Goal: Transaction & Acquisition: Purchase product/service

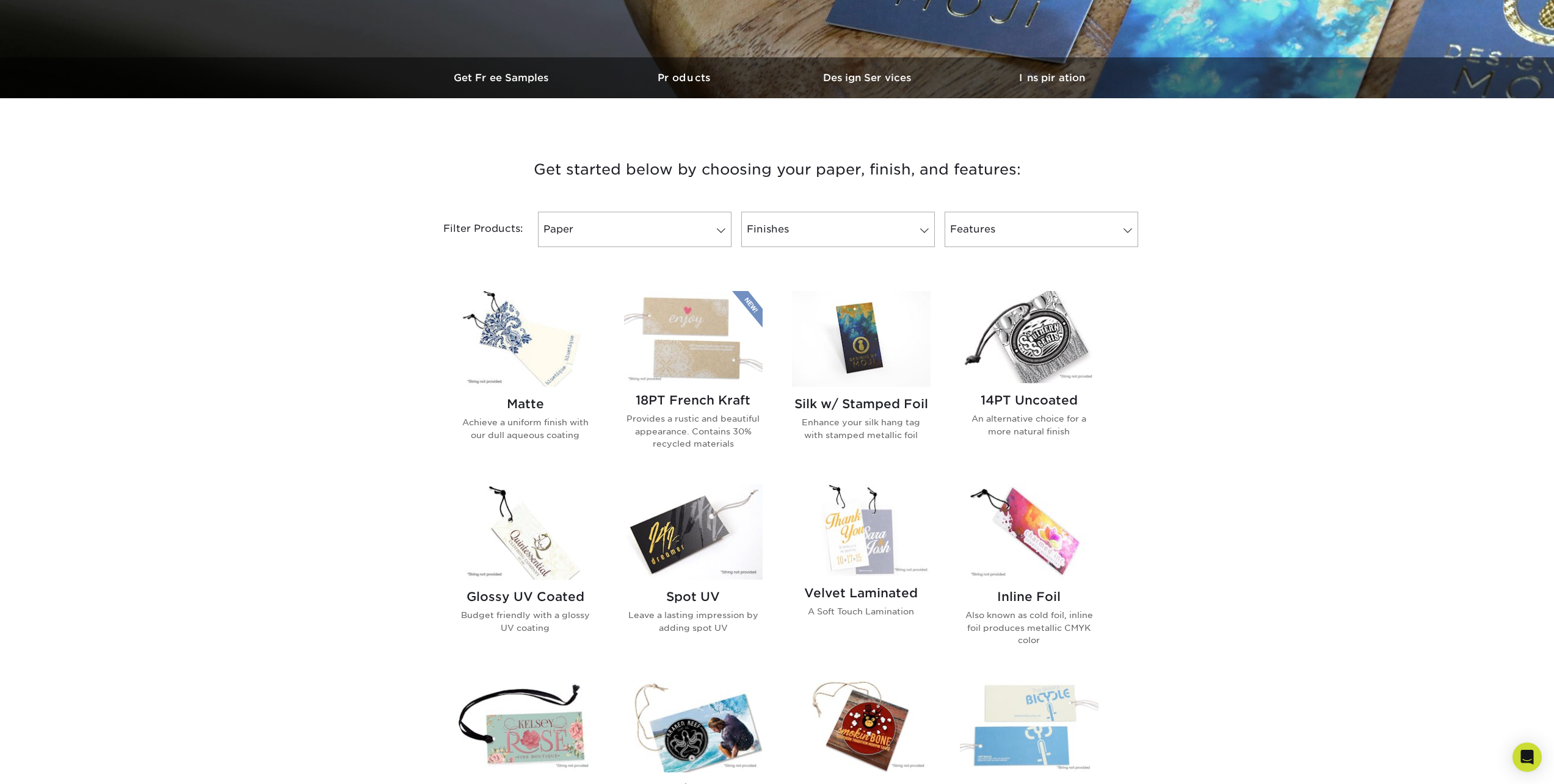
scroll to position [305, 0]
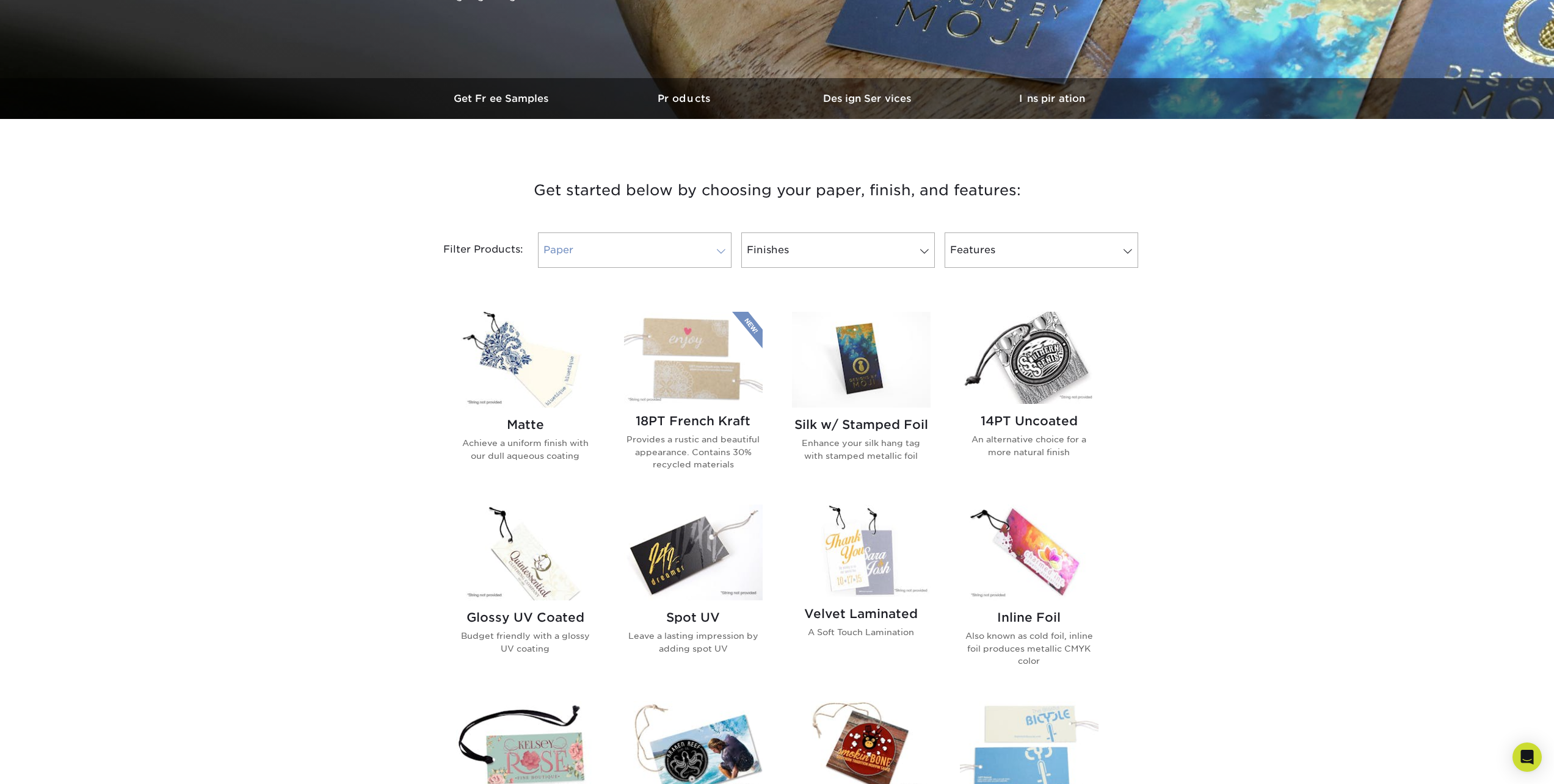
click at [719, 247] on span at bounding box center [721, 251] width 17 height 9
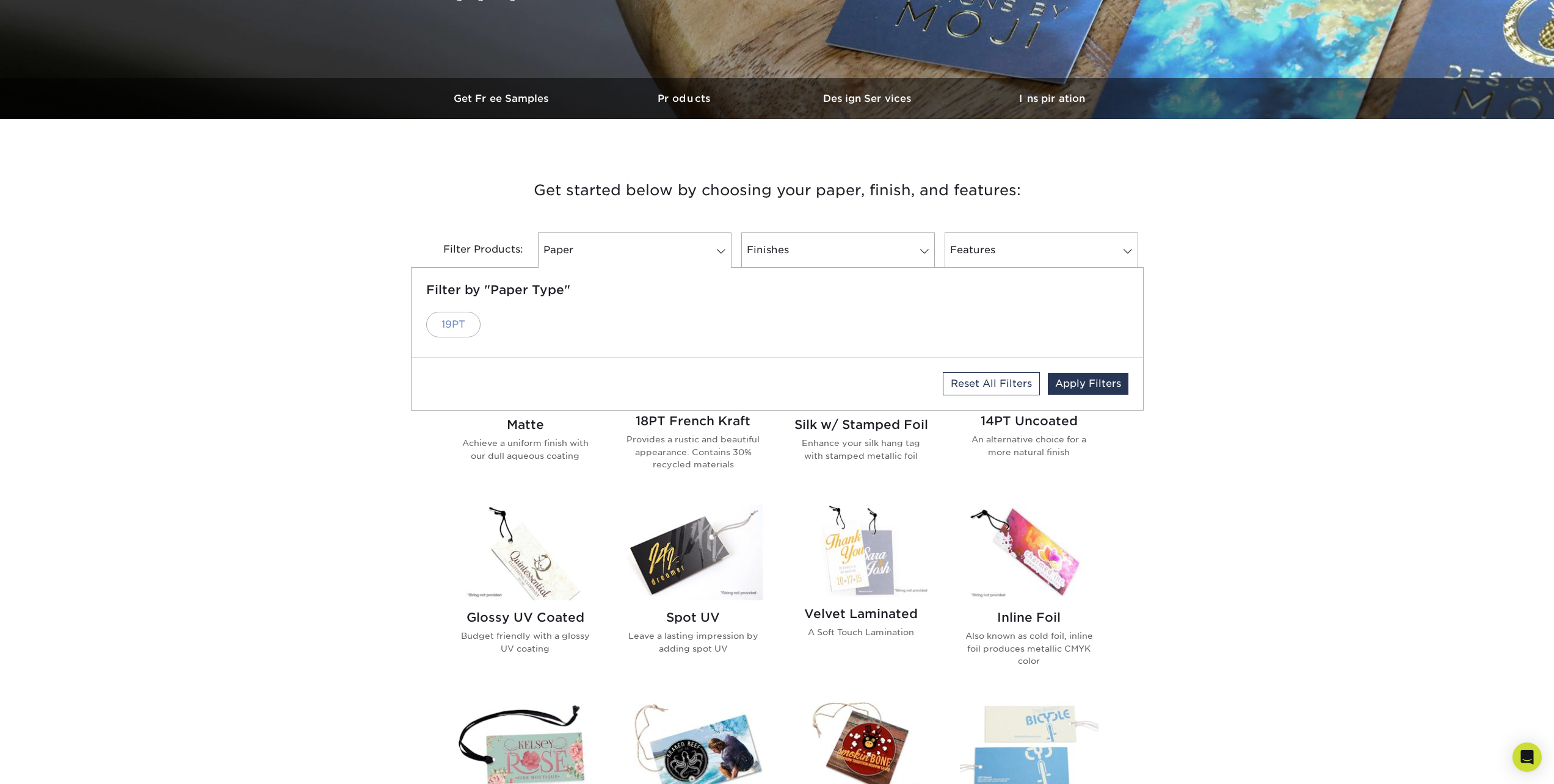
click at [449, 322] on link "19PT" at bounding box center [453, 324] width 54 height 26
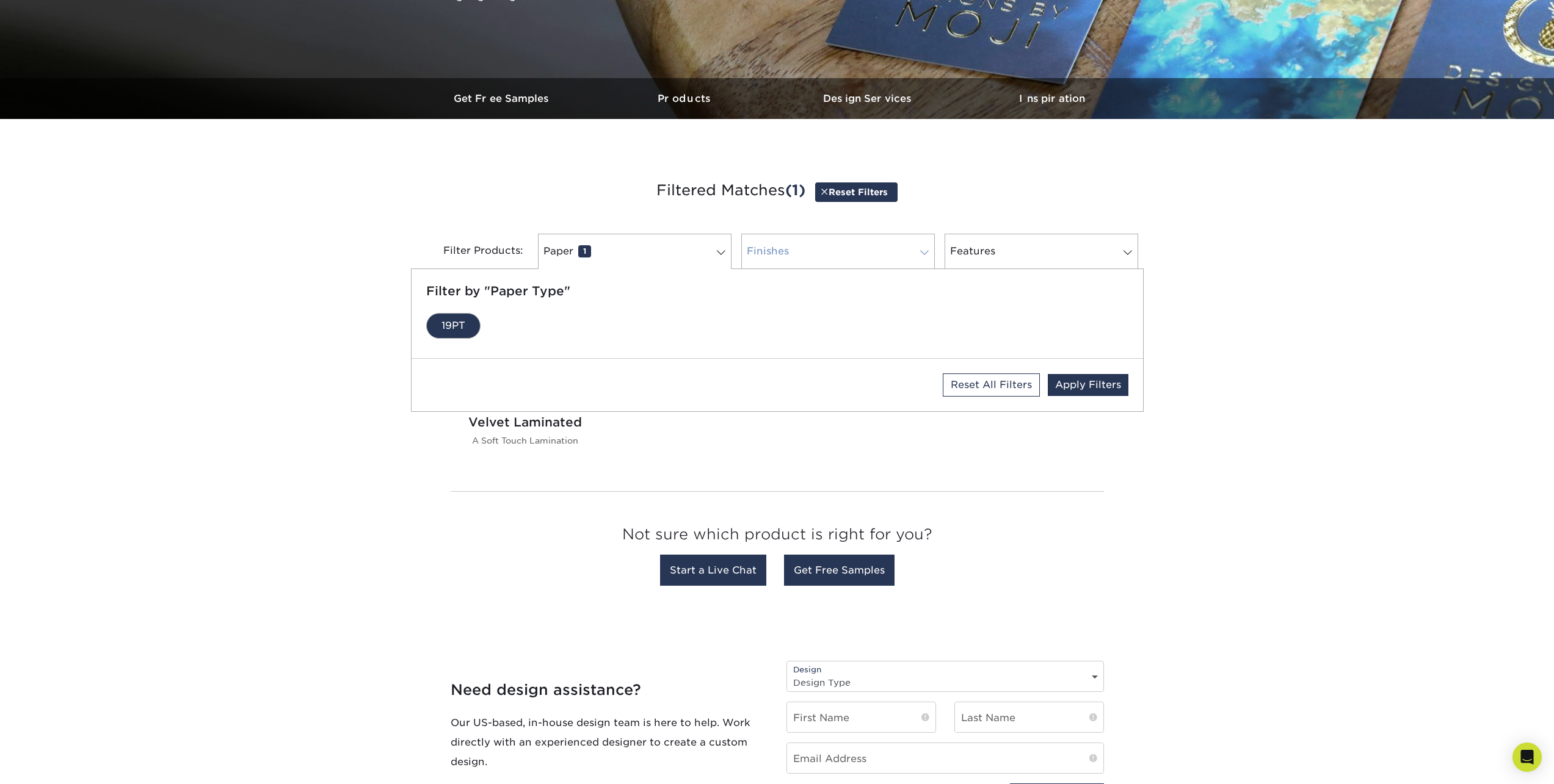
click at [920, 254] on span at bounding box center [925, 252] width 17 height 9
click at [1036, 253] on link "Features 0" at bounding box center [1041, 251] width 194 height 35
click at [983, 450] on div "Matte Achieve a uniform finish with our dull aqueous coating 18PT French Kraft …" at bounding box center [777, 389] width 672 height 182
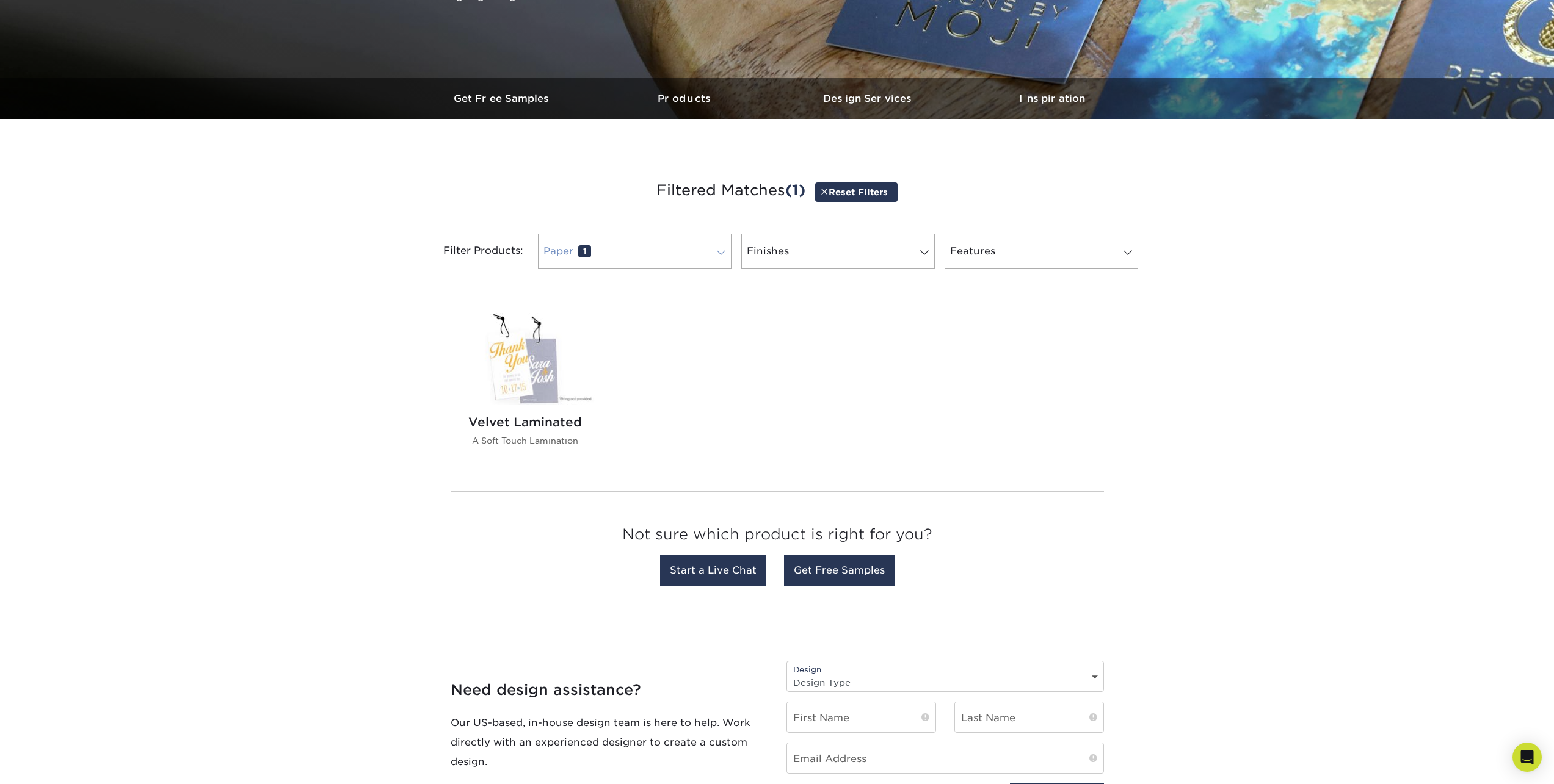
click at [686, 257] on link "Paper 1" at bounding box center [634, 251] width 194 height 35
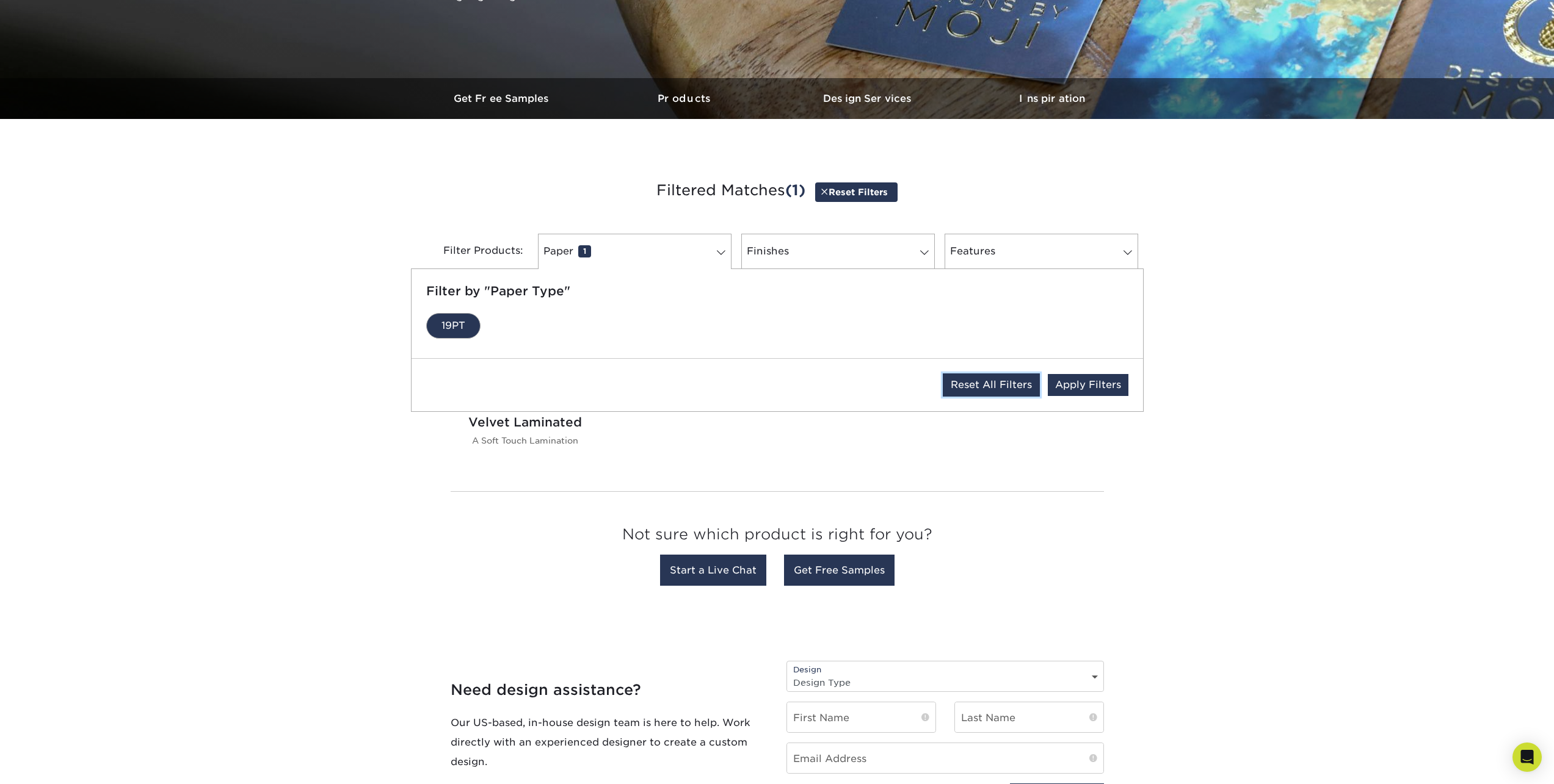
click at [1008, 383] on link "Reset All Filters" at bounding box center [991, 385] width 97 height 23
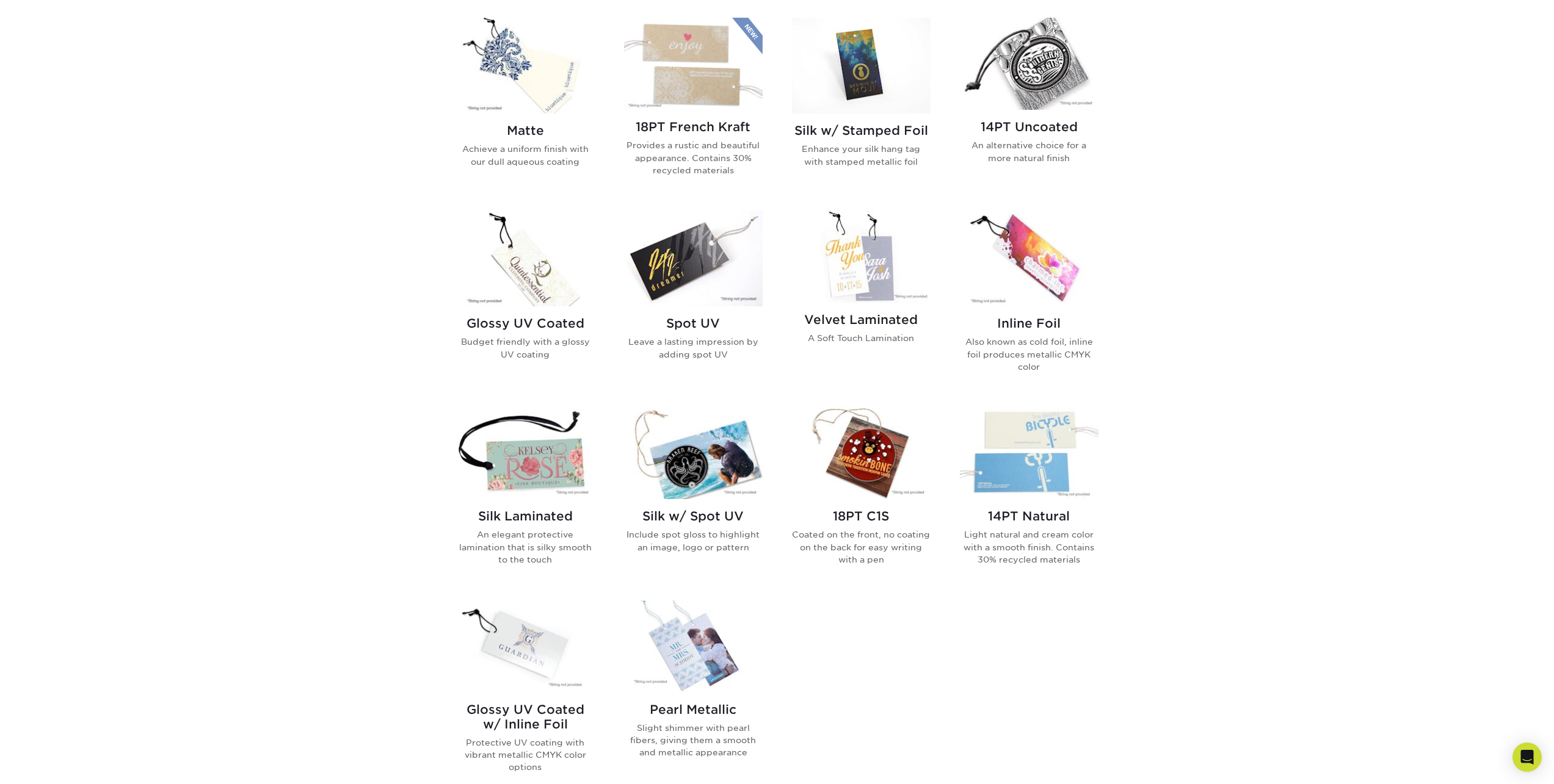
scroll to position [427, 0]
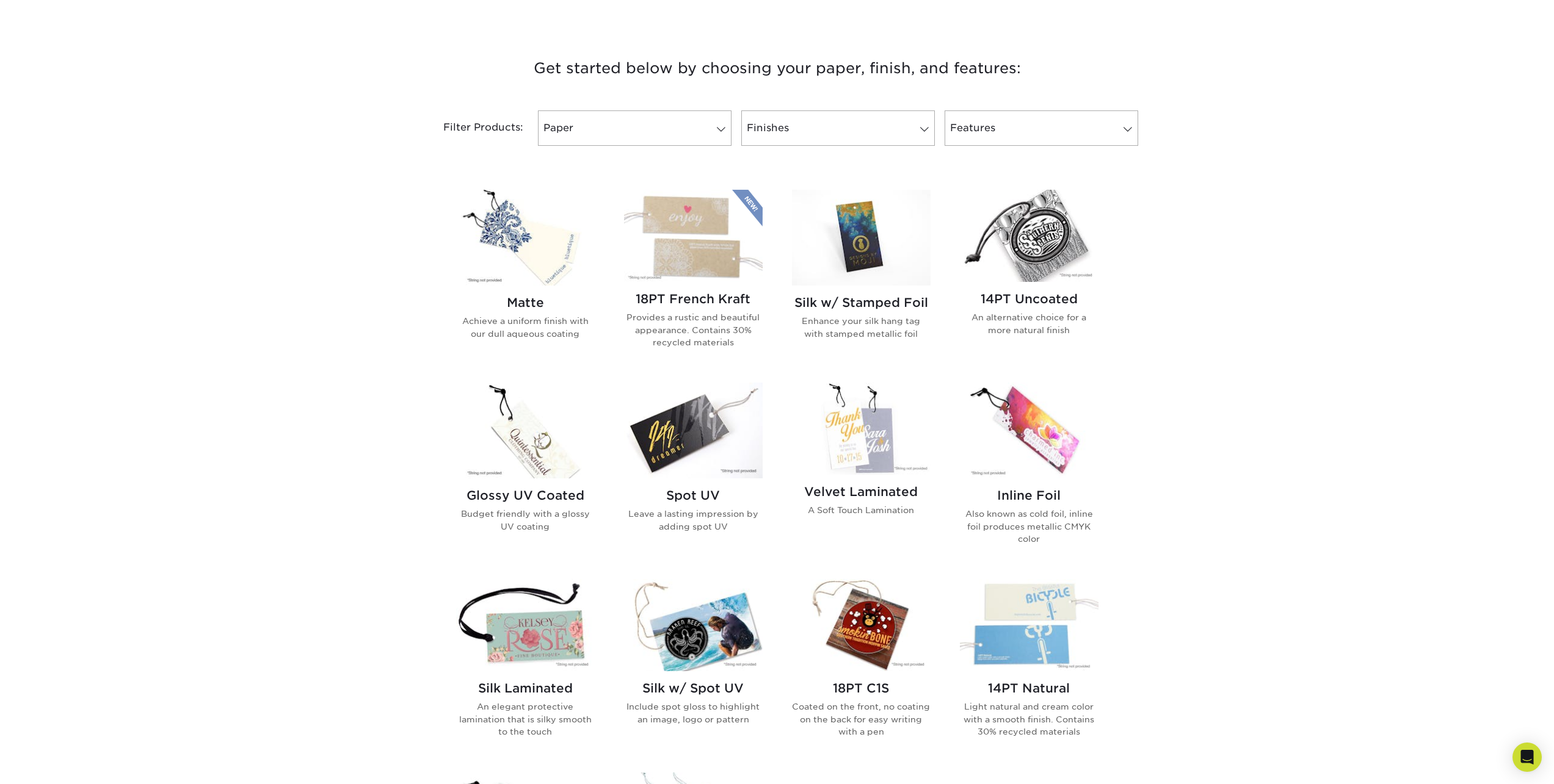
click at [523, 233] on img at bounding box center [525, 237] width 139 height 96
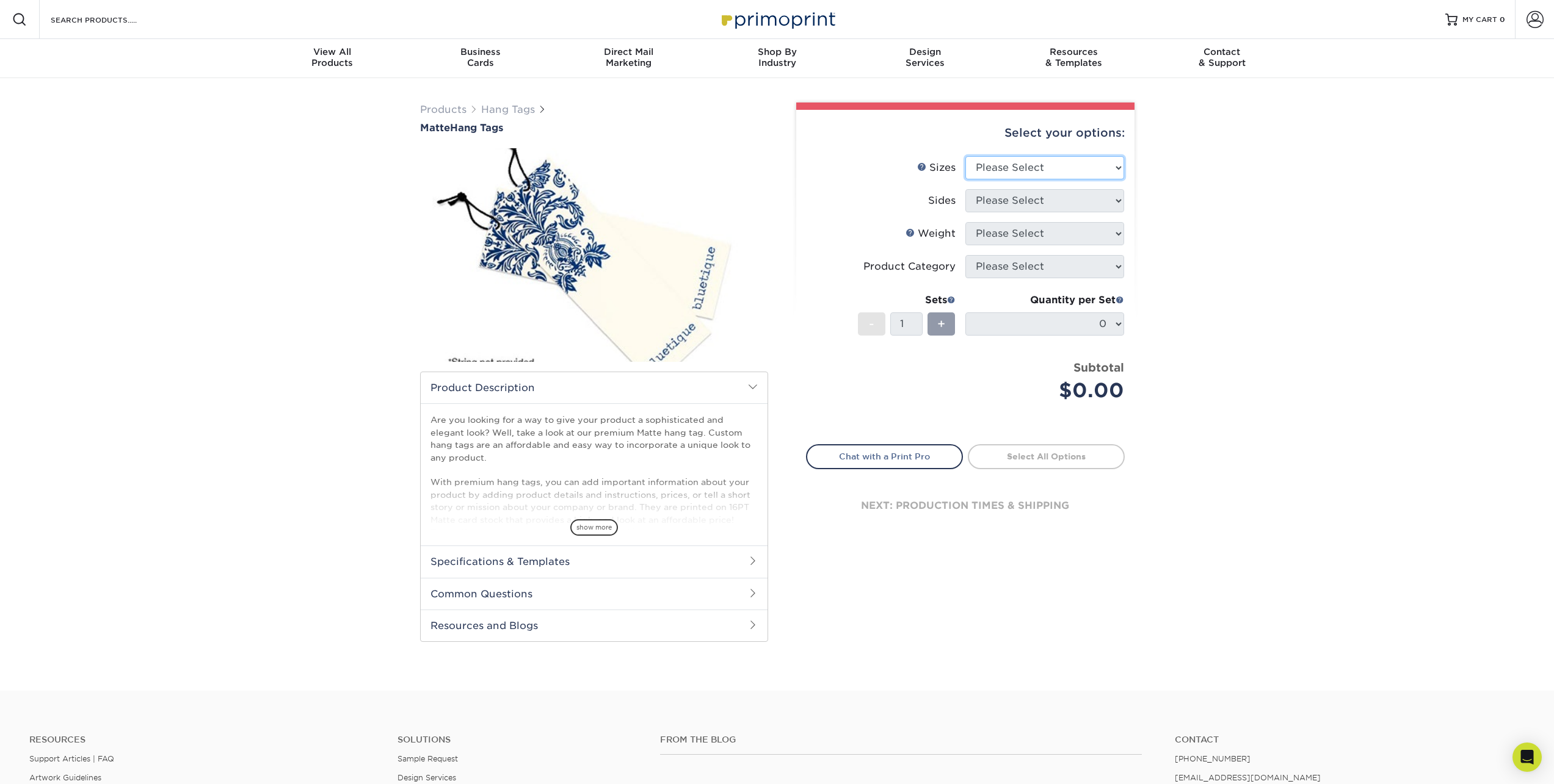
click at [1033, 168] on select "Please Select 1.5" x 3.5" 1.75" x 3.5" 2" x 2" 2" x 3.5" 2" x 4" 2" x 6" 2.5" x…" at bounding box center [1045, 168] width 159 height 23
click at [965, 156] on select "Please Select 1.5" x 3.5" 1.75" x 3.5" 2" x 2" 2" x 3.5" 2" x 4" 2" x 6" 2.5" x…" at bounding box center [1045, 168] width 159 height 23
click at [1046, 170] on select "Please Select 1.5" x 3.5" 1.75" x 3.5" 2" x 2" 2" x 3.5" 2" x 4" 2" x 6" 2.5" x…" at bounding box center [1045, 168] width 159 height 23
select select "2.00x2.00"
click at [965, 156] on select "Please Select 1.5" x 3.5" 1.75" x 3.5" 2" x 2" 2" x 3.5" 2" x 4" 2" x 6" 2.5" x…" at bounding box center [1045, 168] width 159 height 23
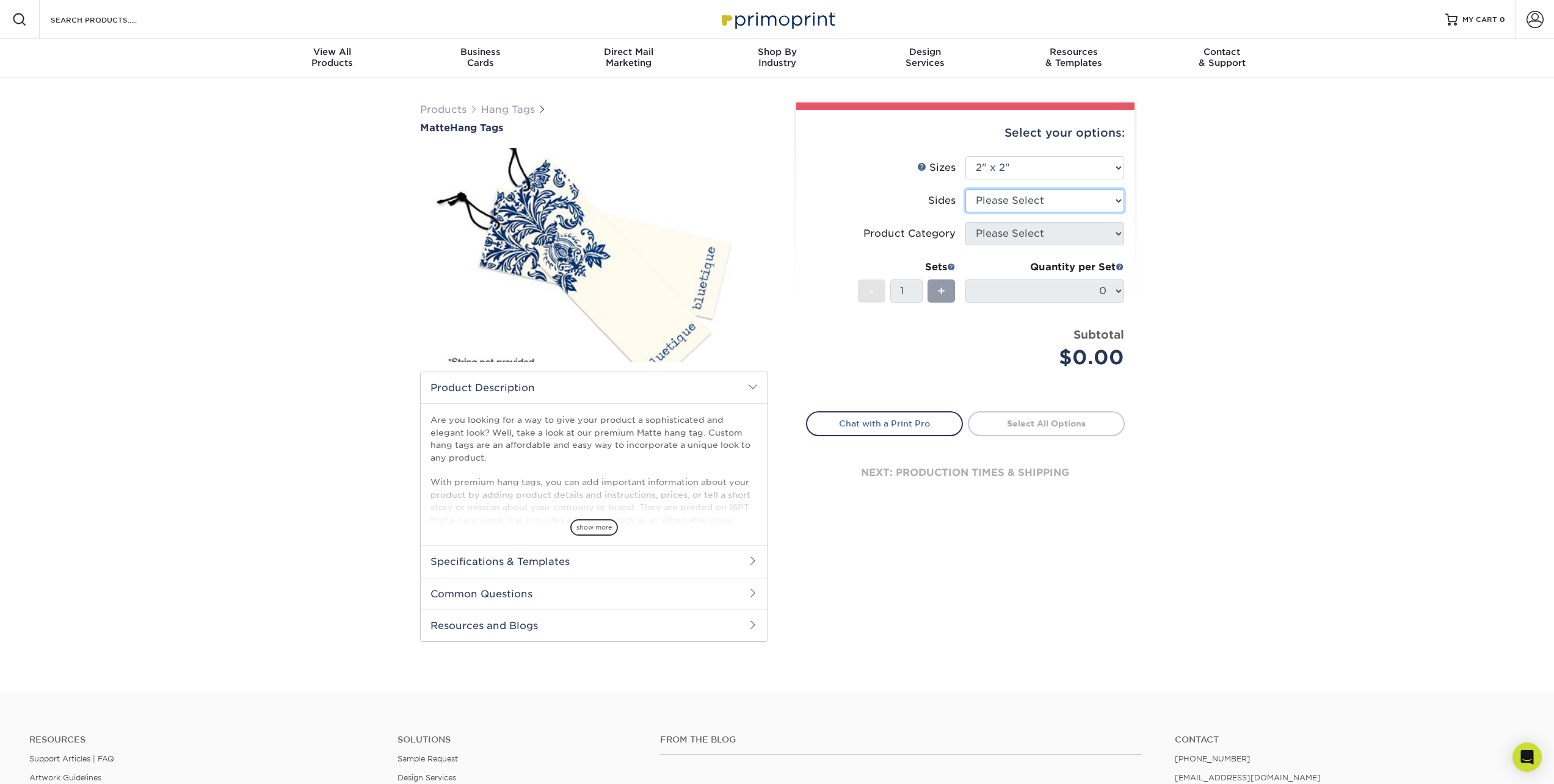
click at [1032, 199] on select "Please Select Print Both Sides Print Front Only" at bounding box center [1045, 201] width 159 height 23
select select "13abbda7-1d64-4f25-8bb2-c179b224825d"
click at [965, 190] on select "Please Select Print Both Sides Print Front Only" at bounding box center [1045, 201] width 159 height 23
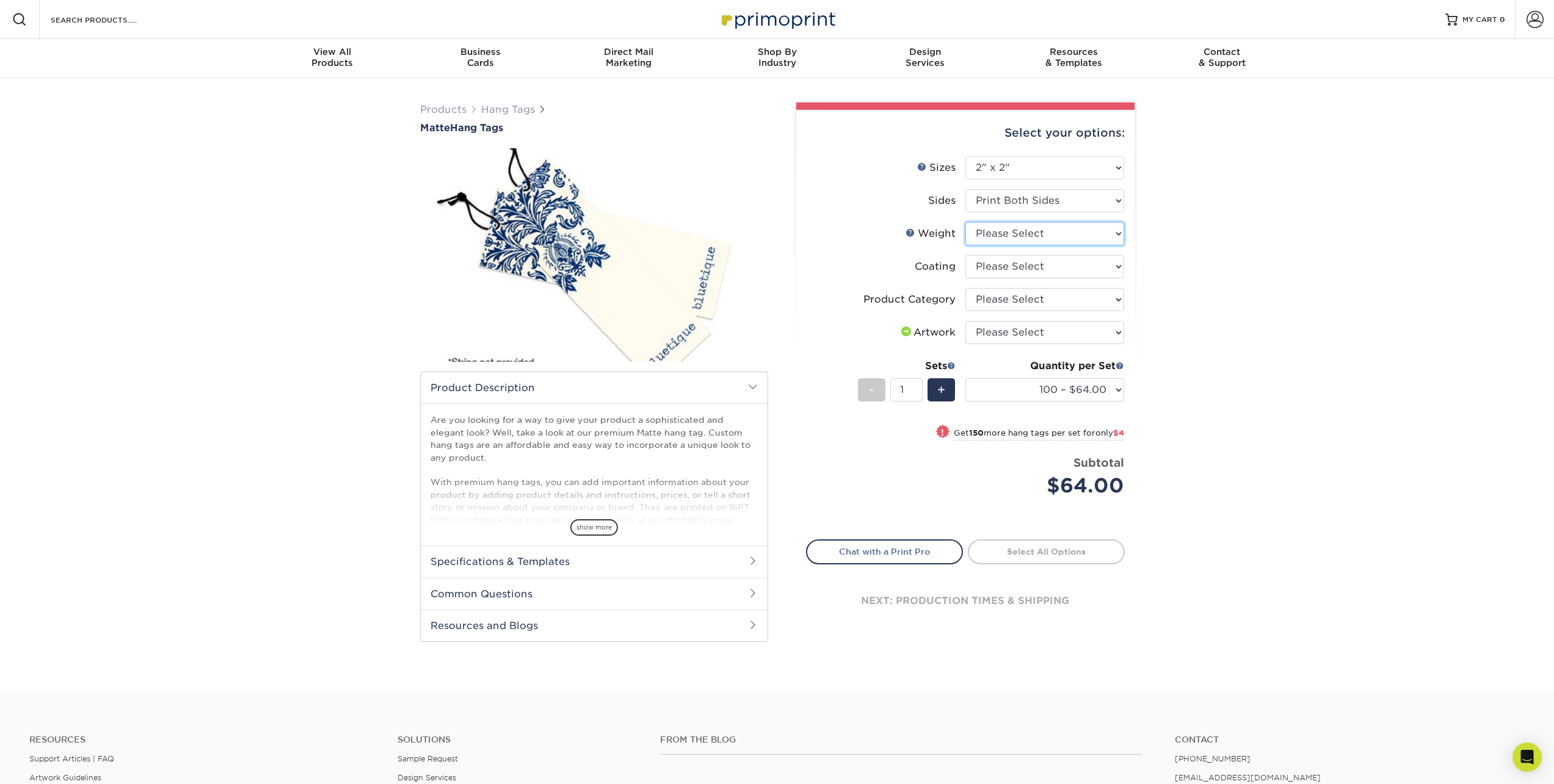
click at [1045, 234] on select "Please Select 16PT" at bounding box center [1045, 234] width 159 height 23
select select "16PT"
click at [965, 222] on select "Please Select 16PT" at bounding box center [1045, 234] width 159 height 23
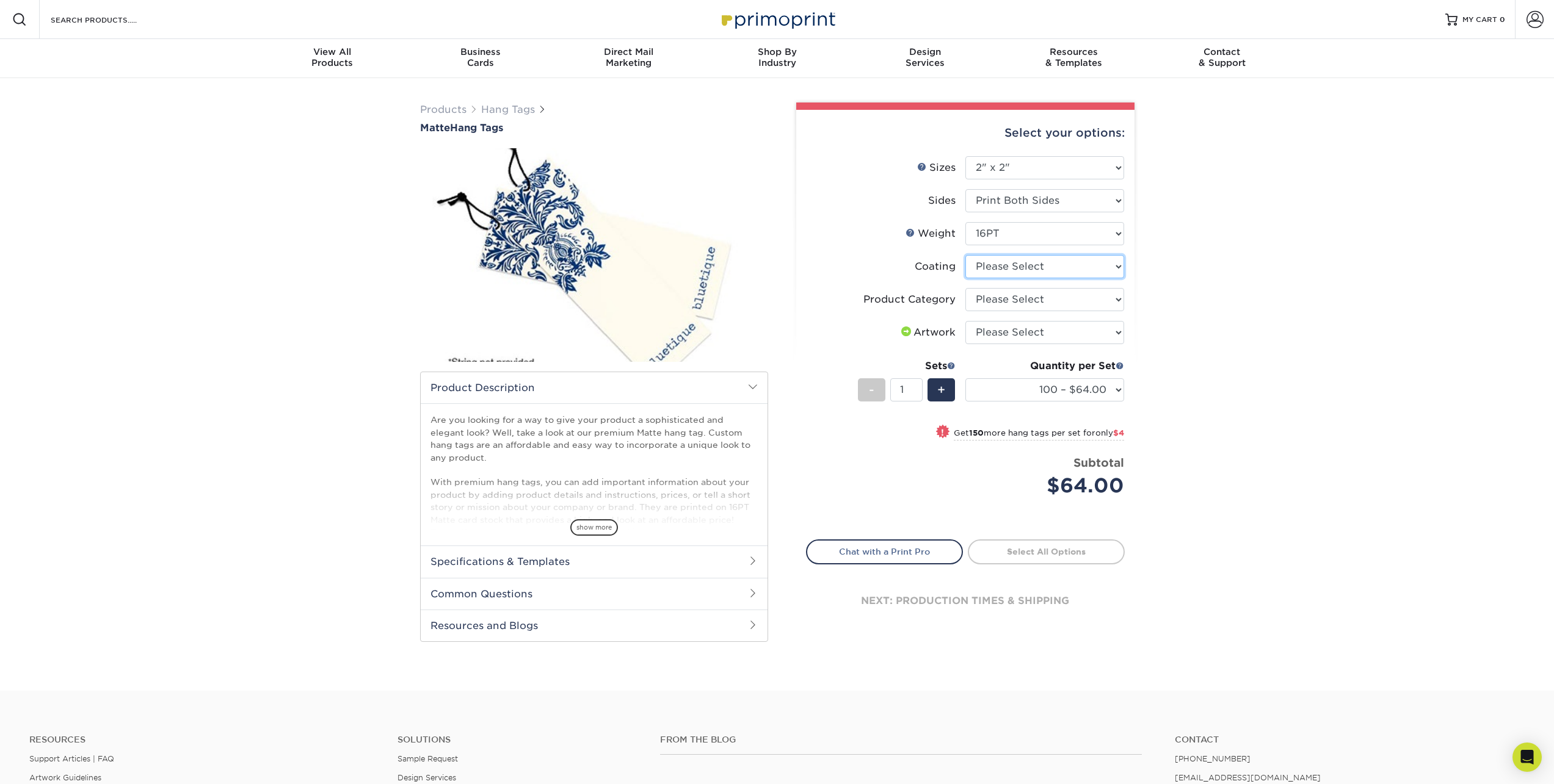
click at [1038, 269] on select at bounding box center [1045, 267] width 159 height 23
select select "121bb7b5-3b4d-429f-bd8d-bbf80e953313"
click at [965, 255] on select at bounding box center [1045, 267] width 159 height 23
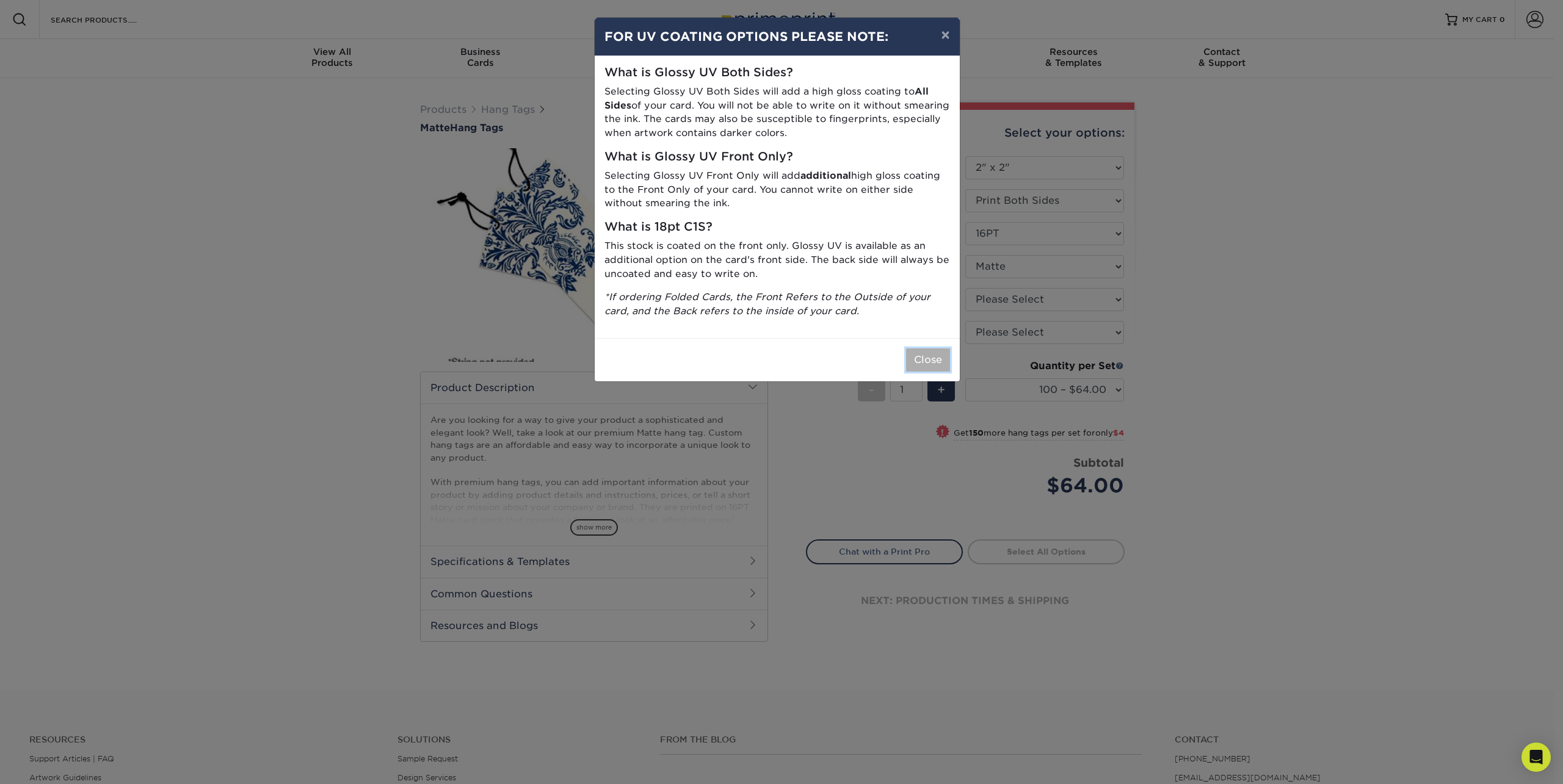
click at [924, 357] on button "Close" at bounding box center [928, 360] width 44 height 23
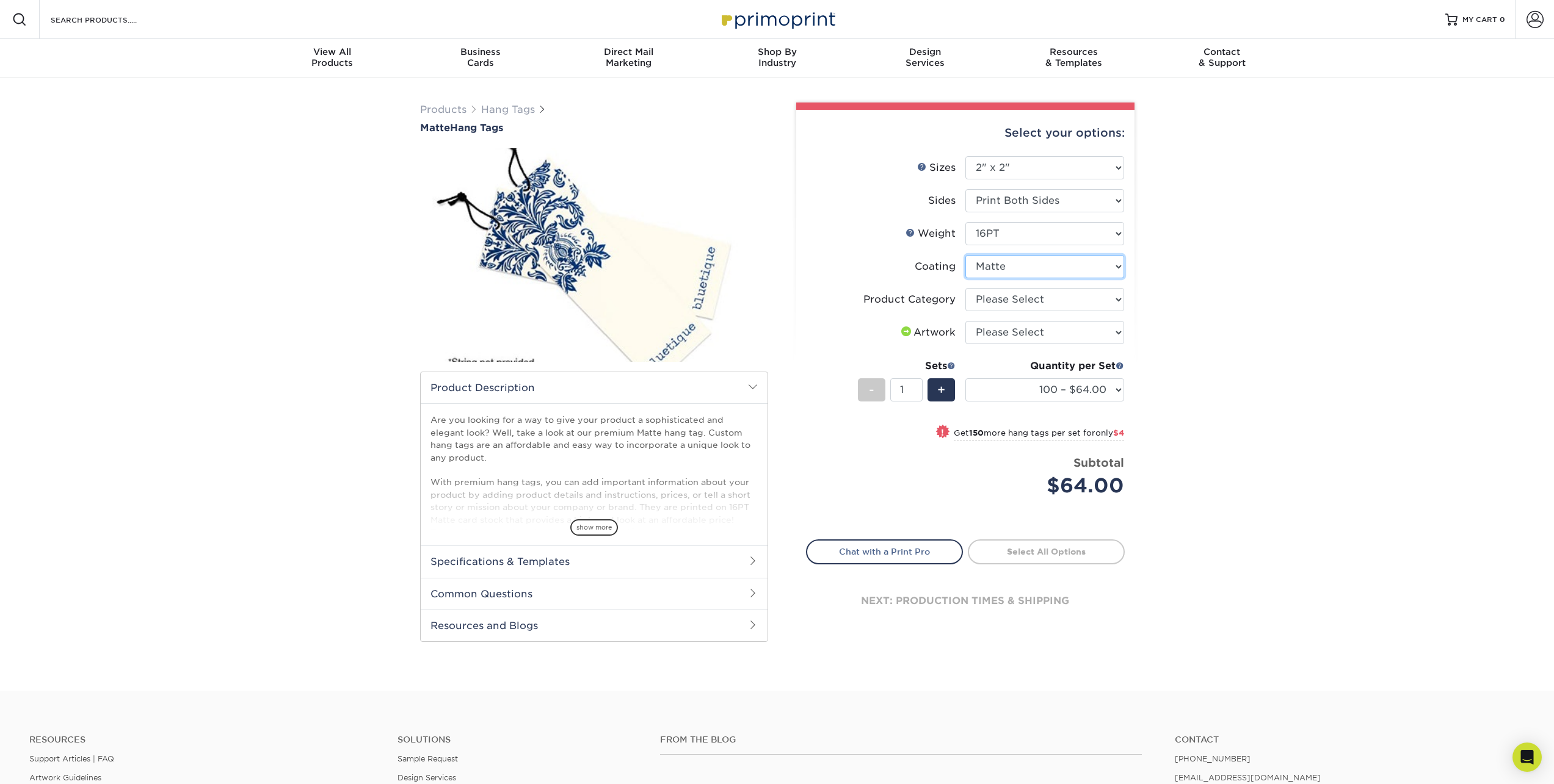
click at [1063, 271] on select at bounding box center [1045, 267] width 159 height 23
click at [1052, 302] on select "Please Select Hang Tags" at bounding box center [1045, 300] width 159 height 23
select select "428aa75b-4ae7-4398-9e0a-74f4b33909ed"
click at [965, 288] on select "Please Select Hang Tags" at bounding box center [1045, 300] width 159 height 23
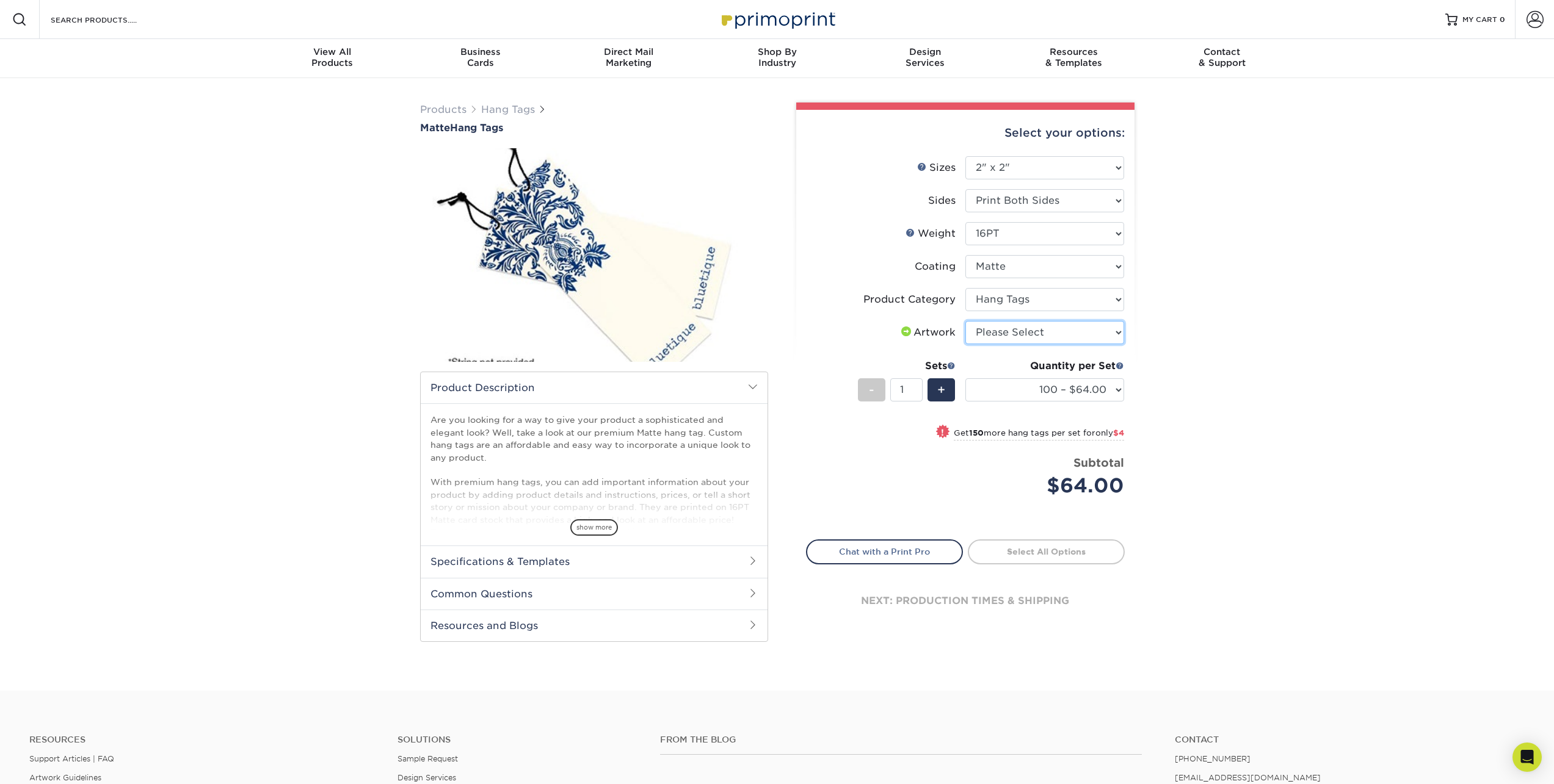
click at [1027, 334] on select "Please Select I will upload files I need a design - $75" at bounding box center [1045, 333] width 159 height 23
select select "upload"
click at [965, 321] on select "Please Select I will upload files I need a design - $75" at bounding box center [1045, 333] width 159 height 23
click at [1004, 196] on select "Please Select Print Both Sides Print Front Only" at bounding box center [1045, 201] width 159 height 23
select select "32d3c223-f82c-492b-b915-ba065a00862f"
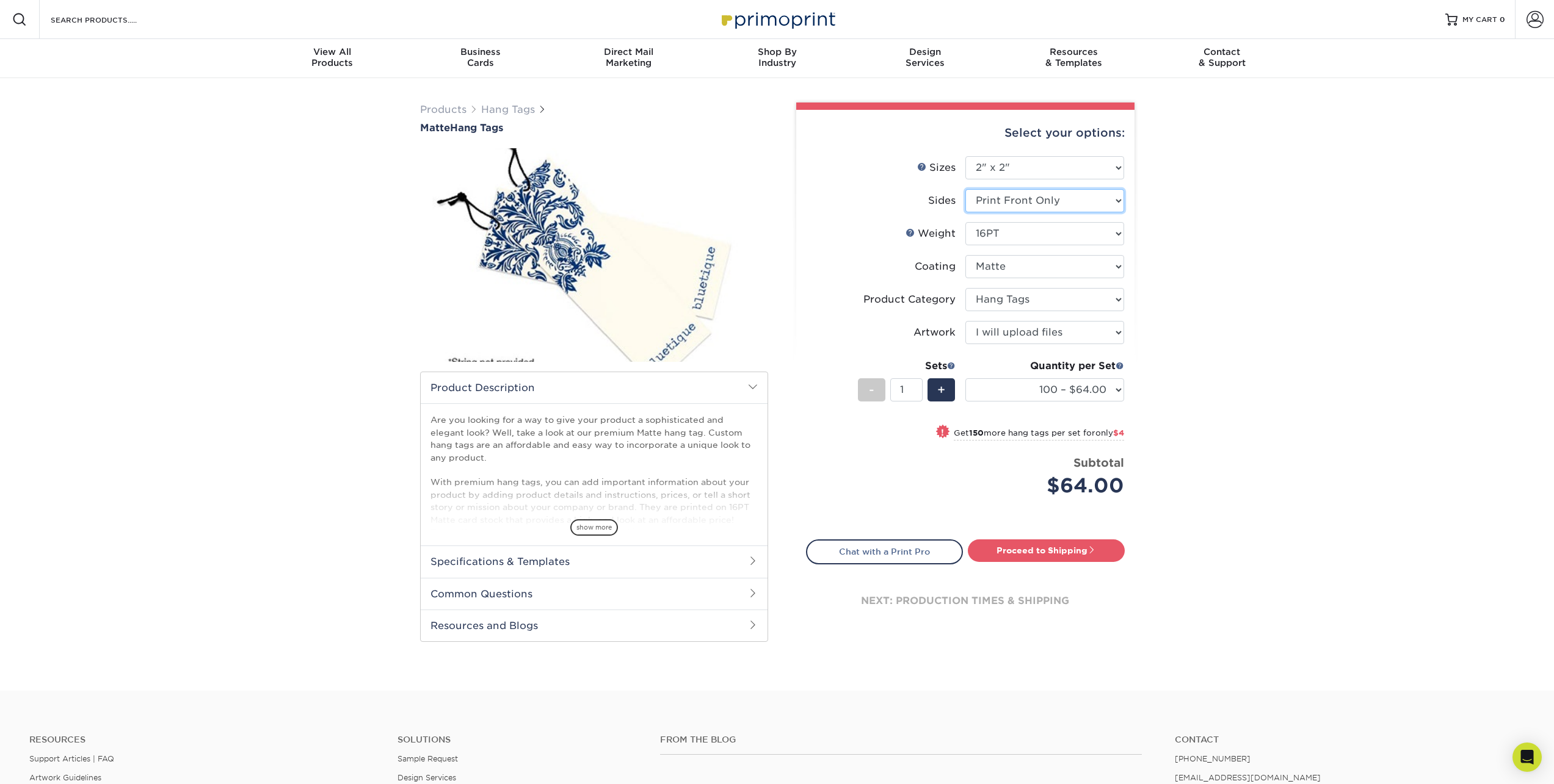
click at [965, 190] on select "Please Select Print Both Sides Print Front Only" at bounding box center [1045, 201] width 159 height 23
select select "-1"
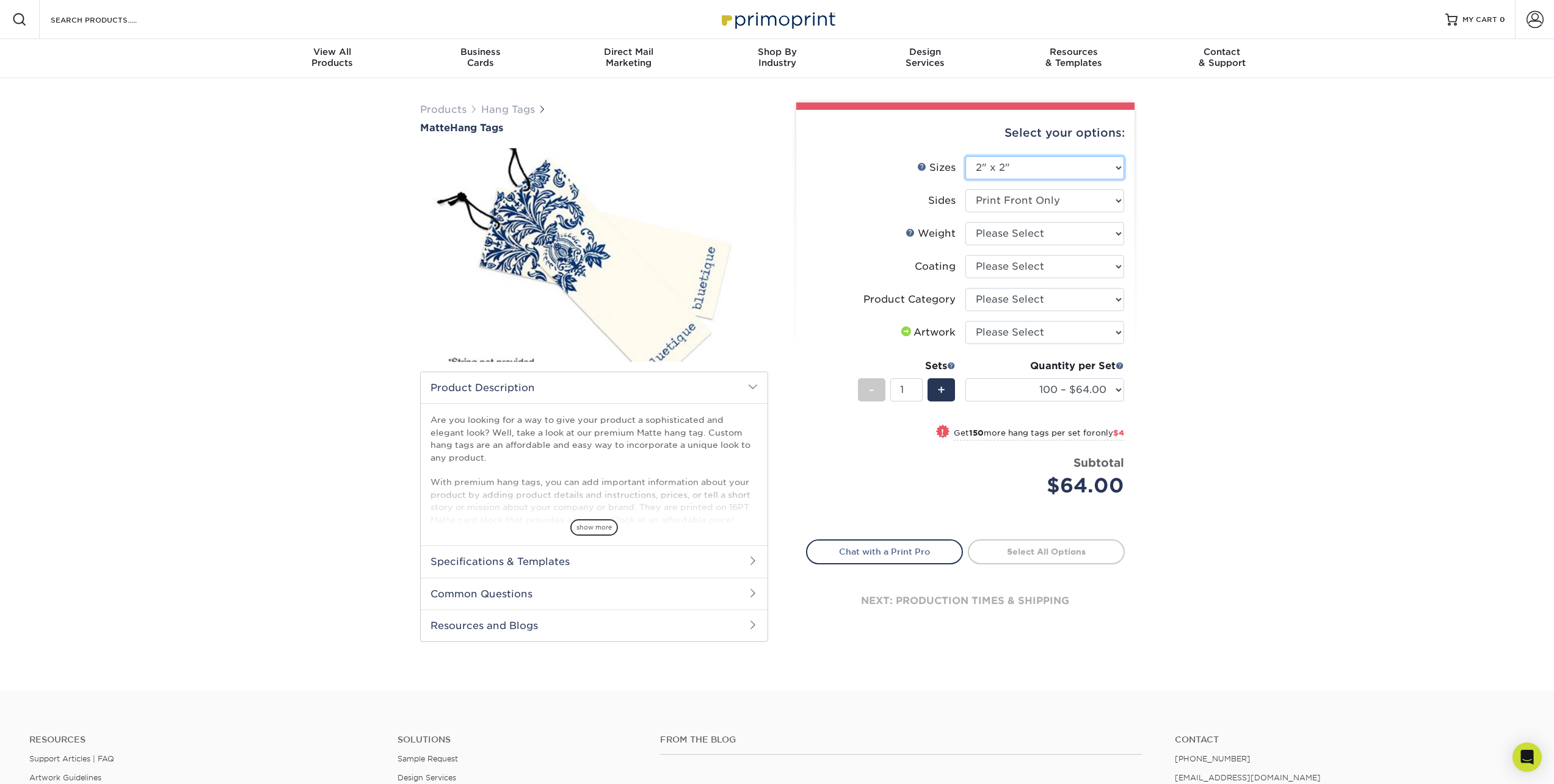
click at [1009, 168] on select "Please Select 1.5" x 3.5" 1.75" x 3.5" 2" x 2" 2" x 3.5" 2" x 4" 2" x 6" 2.5" x…" at bounding box center [1045, 168] width 159 height 23
click at [965, 156] on select "Please Select 1.5" x 3.5" 1.75" x 3.5" 2" x 2" 2" x 3.5" 2" x 4" 2" x 6" 2.5" x…" at bounding box center [1045, 168] width 159 height 23
click at [1019, 201] on select "Please Select Print Both Sides Print Front Only" at bounding box center [1045, 201] width 159 height 23
select select "13abbda7-1d64-4f25-8bb2-c179b224825d"
click at [965, 190] on select "Please Select Print Both Sides Print Front Only" at bounding box center [1045, 201] width 159 height 23
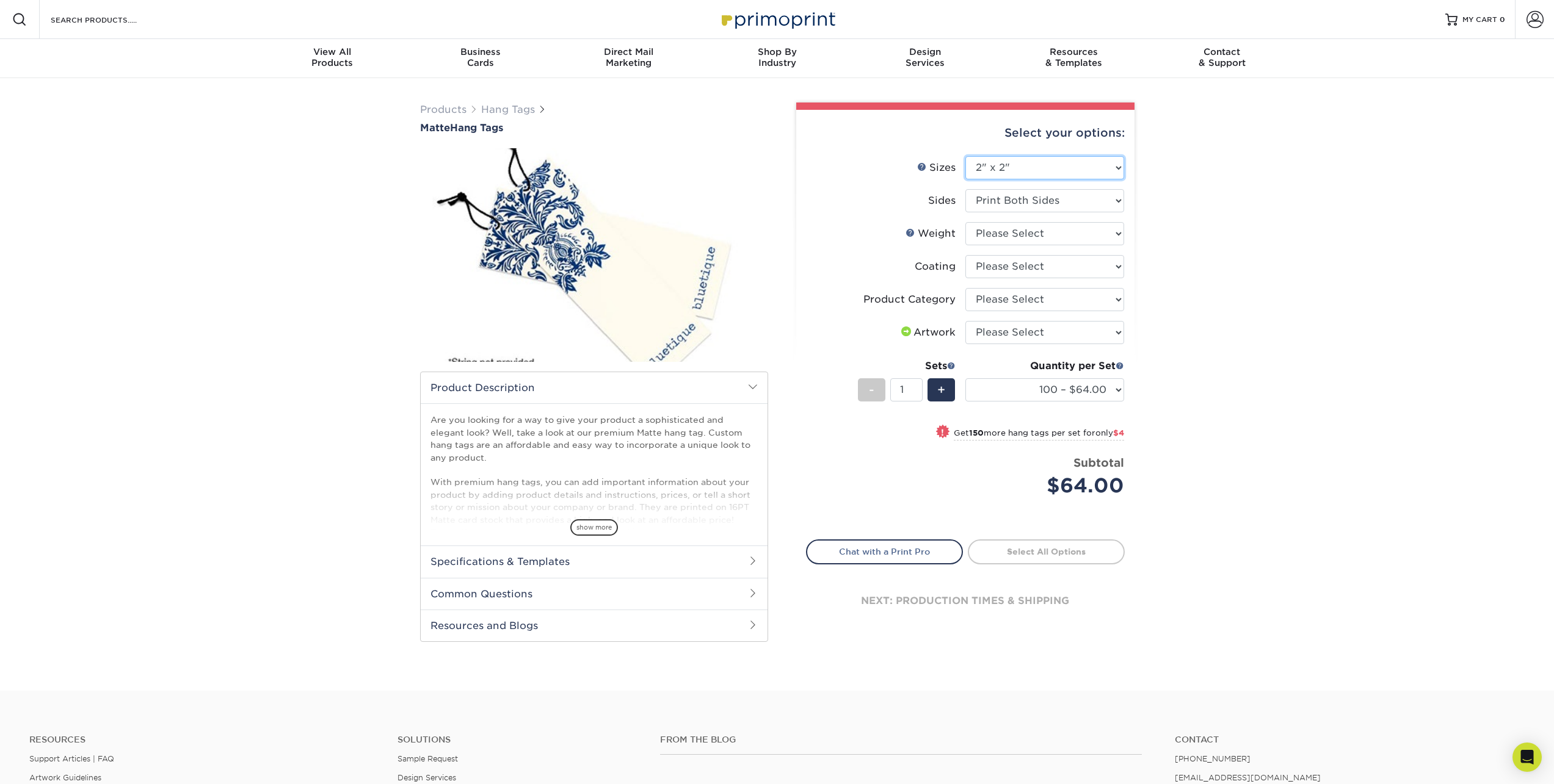
click at [1043, 168] on select "Please Select 1.5" x 3.5" 1.75" x 3.5" 2" x 2" 2" x 3.5" 2" x 4" 2" x 6" 2.5" x…" at bounding box center [1045, 168] width 159 height 23
select select "3.50x3.50"
click at [965, 156] on select "Please Select 1.5" x 3.5" 1.75" x 3.5" 2" x 2" 2" x 3.5" 2" x 4" 2" x 6" 2.5" x…" at bounding box center [1045, 168] width 159 height 23
select select "-1"
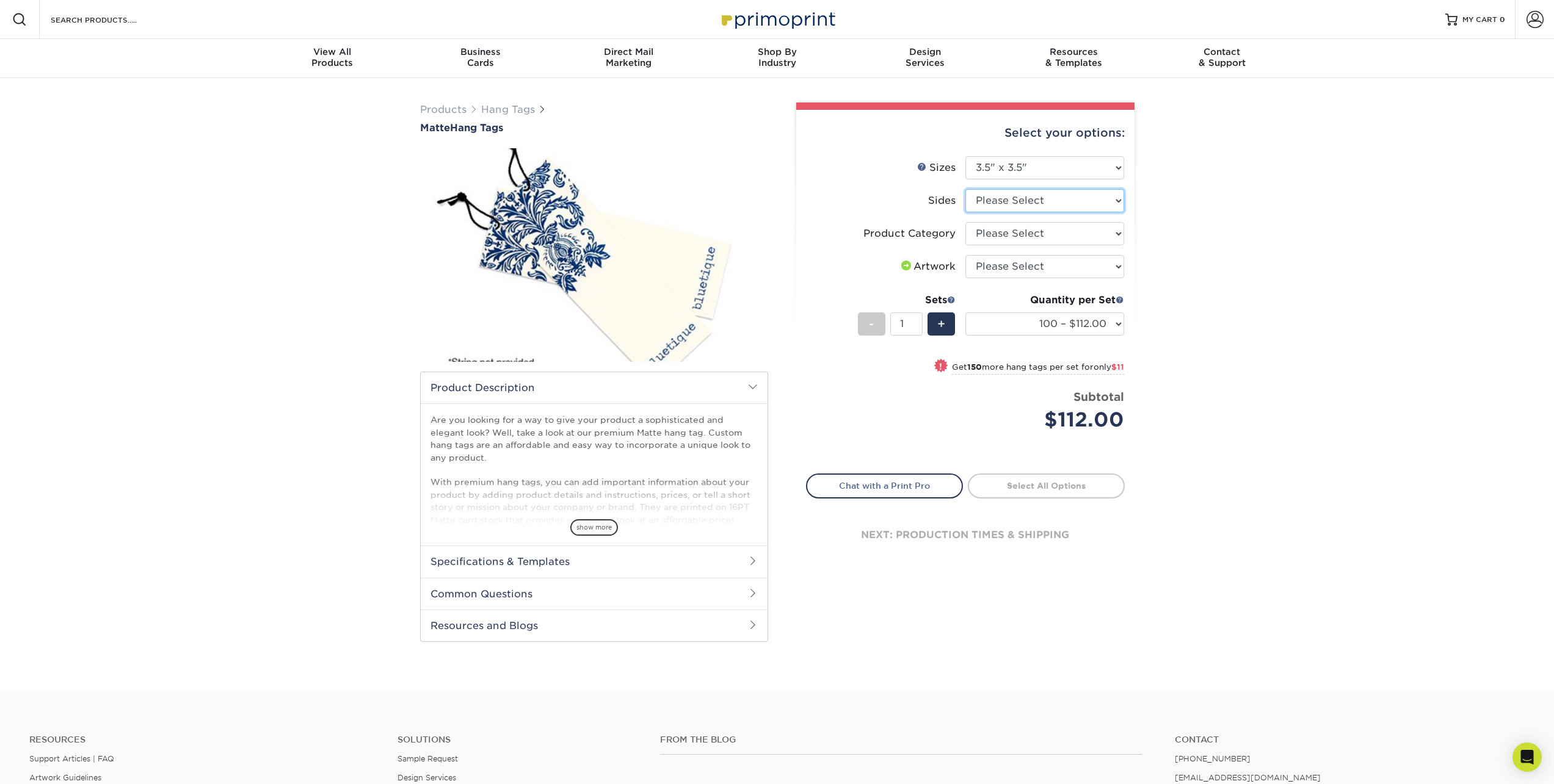
click at [1027, 205] on select "Please Select Print Both Sides Print Front Only" at bounding box center [1045, 201] width 159 height 23
select select "13abbda7-1d64-4f25-8bb2-c179b224825d"
click at [965, 190] on select "Please Select Print Both Sides Print Front Only" at bounding box center [1045, 201] width 159 height 23
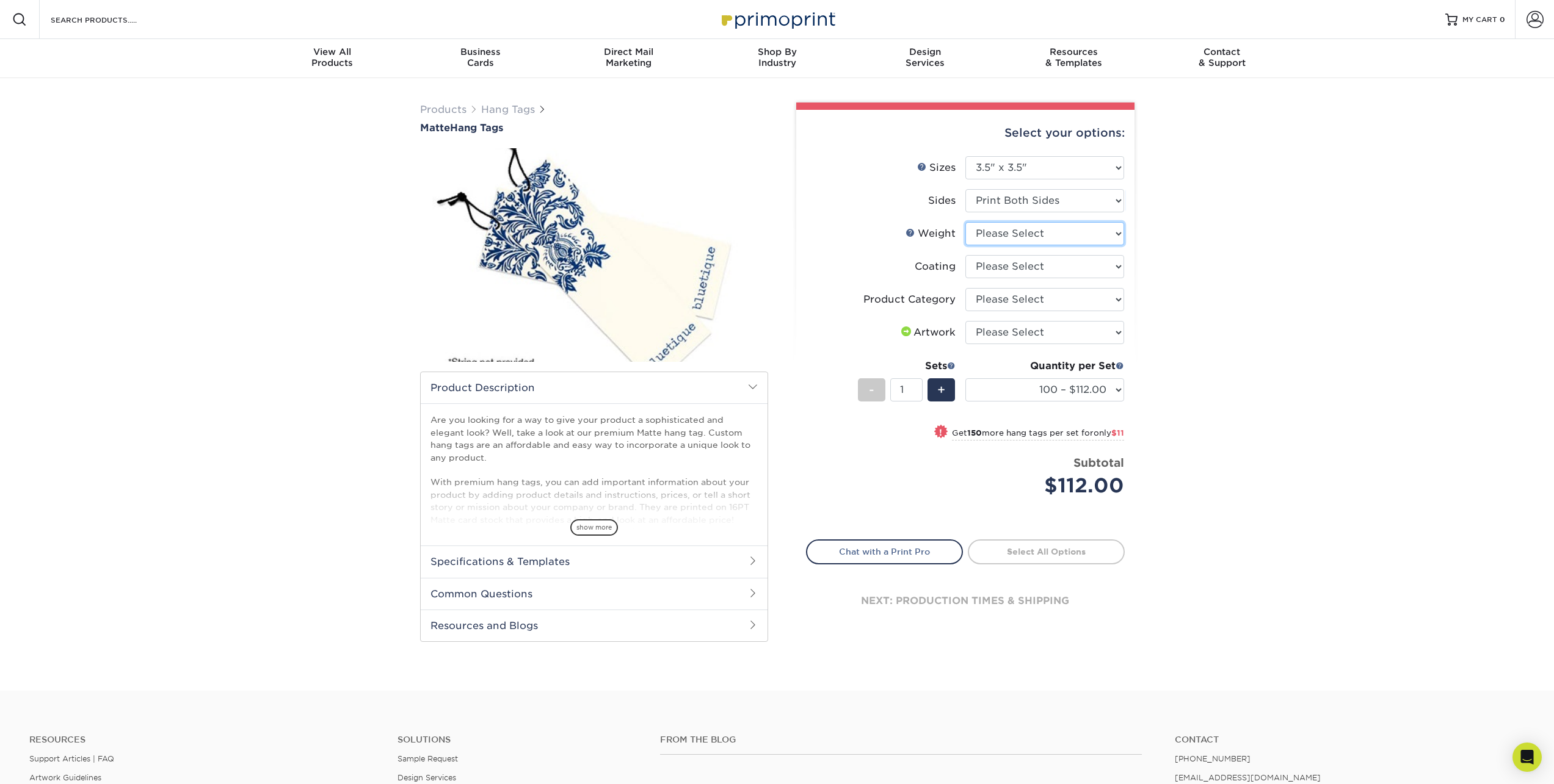
click at [1028, 232] on select "Please Select 16PT" at bounding box center [1045, 234] width 159 height 23
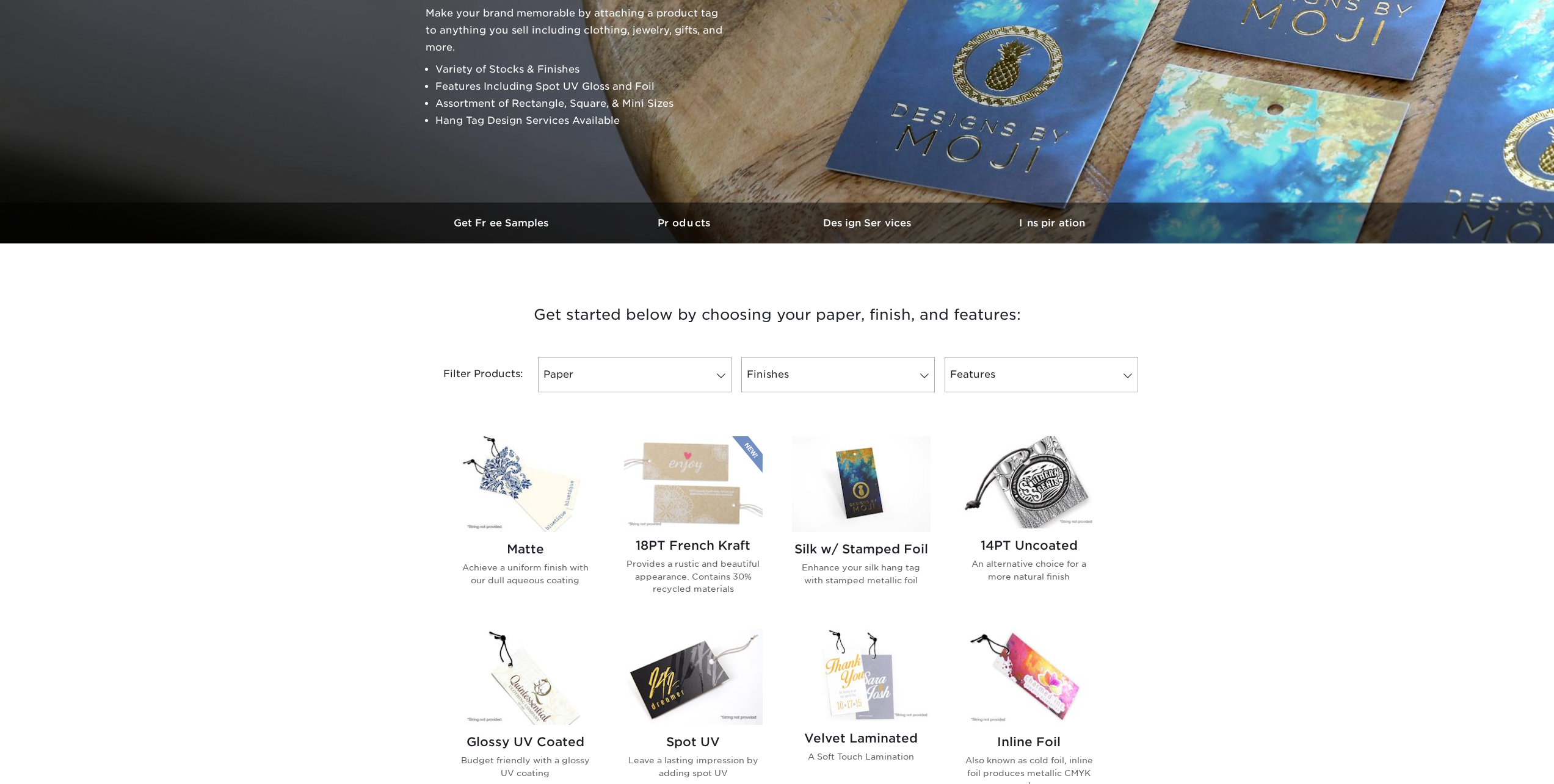
scroll to position [305, 0]
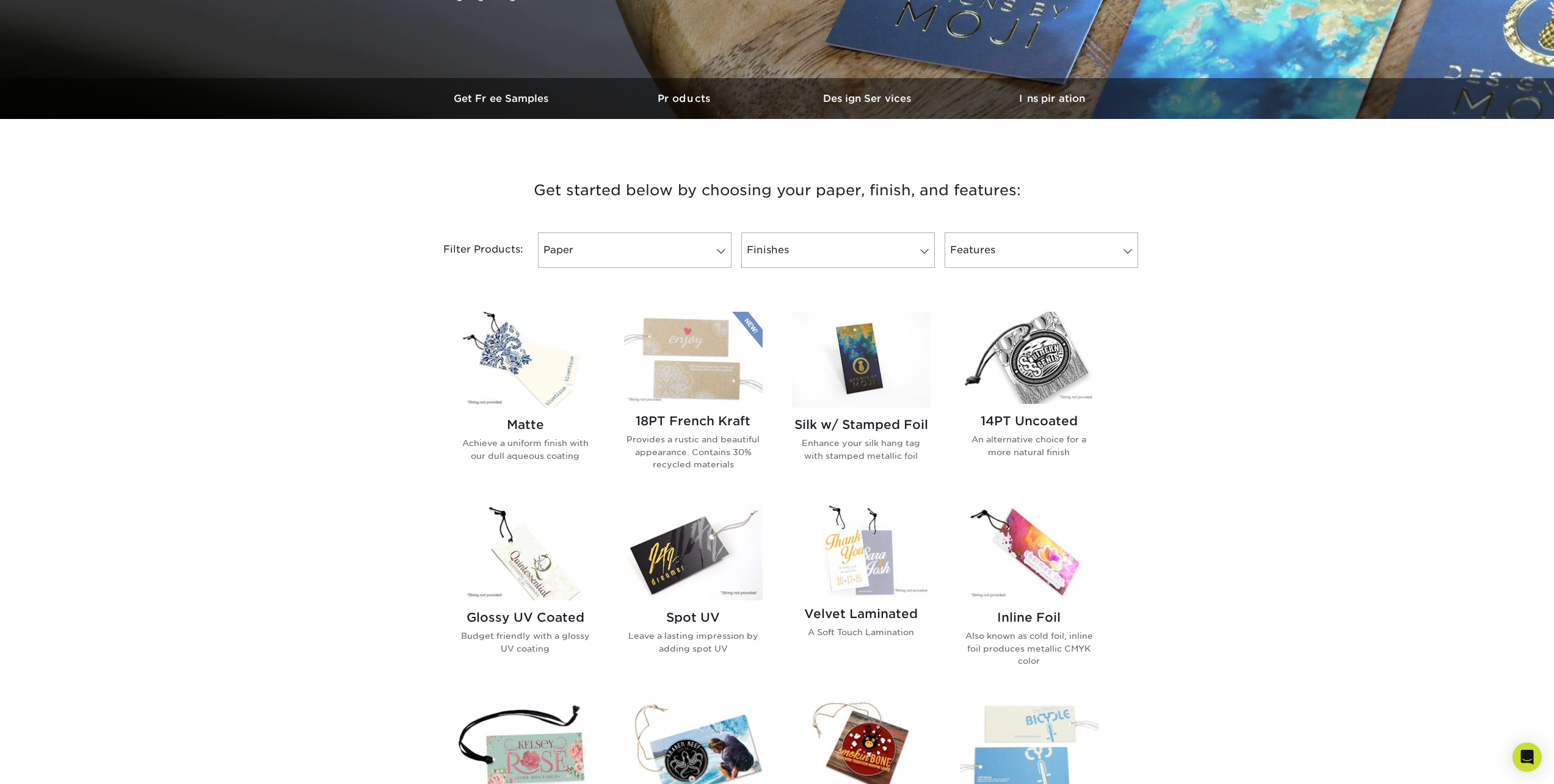
click at [687, 396] on img at bounding box center [693, 358] width 139 height 92
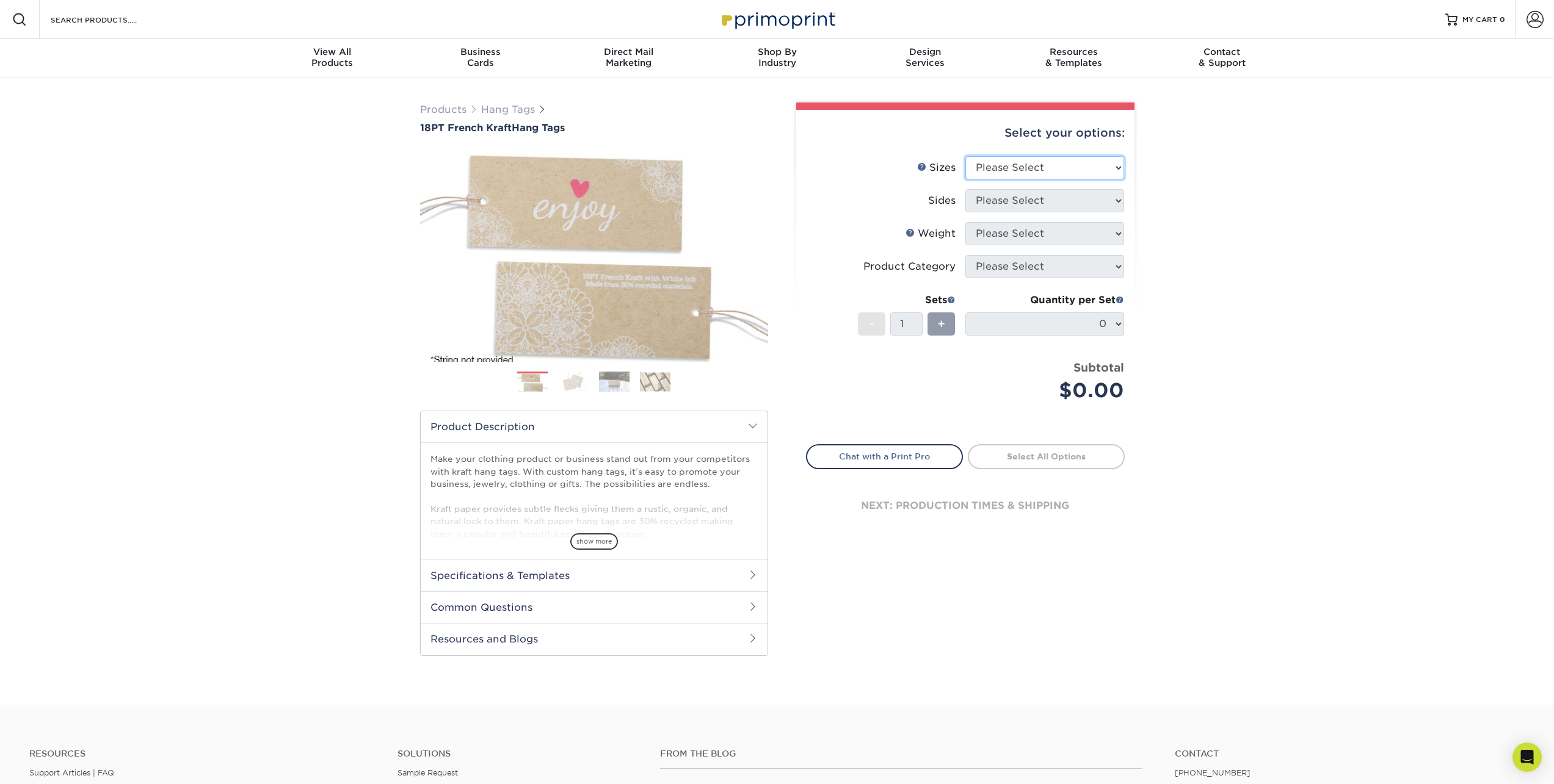
click at [1013, 169] on select "Please Select 1.5" x 3.5" 2" x 2" 2" x 3.5" 2" x 4" 2" x 6" 2.5" x 2.5"" at bounding box center [1045, 168] width 159 height 23
select select "2.00x2.00"
click at [965, 156] on select "Please Select 1.5" x 3.5" 2" x 2" 2" x 3.5" 2" x 4" 2" x 6" 2.5" x 2.5"" at bounding box center [1045, 168] width 159 height 23
click at [1016, 206] on select "Please Select Print Both Sides Print Both Sides - White Mask Back Only Print Bo…" at bounding box center [1045, 201] width 159 height 23
click at [965, 190] on select "Please Select Print Both Sides Print Both Sides - White Mask Back Only Print Bo…" at bounding box center [1045, 201] width 159 height 23
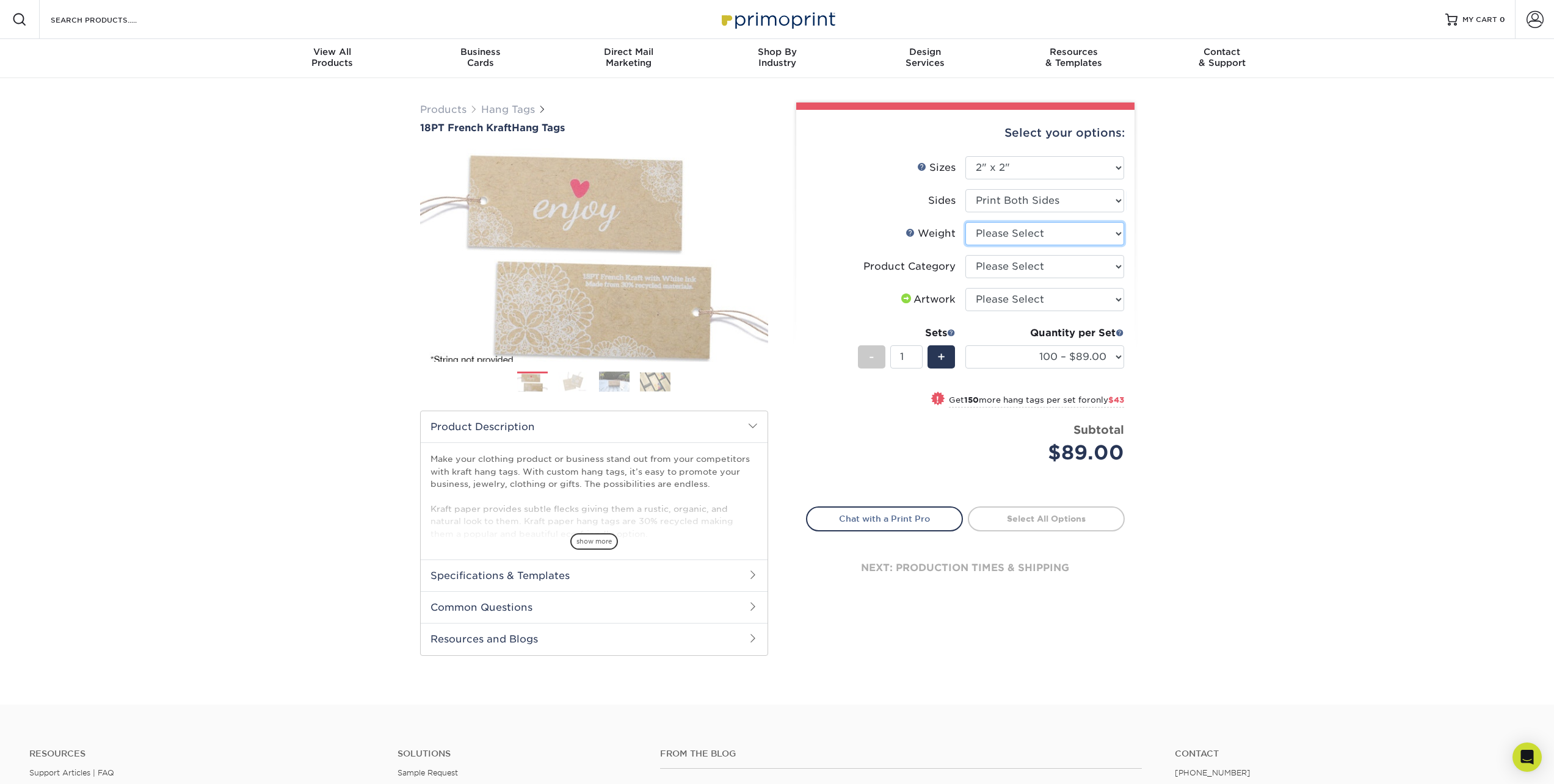
click at [1024, 239] on select "Please Select 18PTUCKRAFT" at bounding box center [1045, 234] width 159 height 23
click at [1009, 199] on select "Please Select Print Both Sides Print Both Sides - White Mask Back Only Print Bo…" at bounding box center [1045, 201] width 159 height 23
select select "ec6b434c-8882-4c22-8b49-cef7136ba7cd"
click at [965, 190] on select "Please Select Print Both Sides Print Both Sides - White Mask Back Only Print Bo…" at bounding box center [1045, 201] width 159 height 23
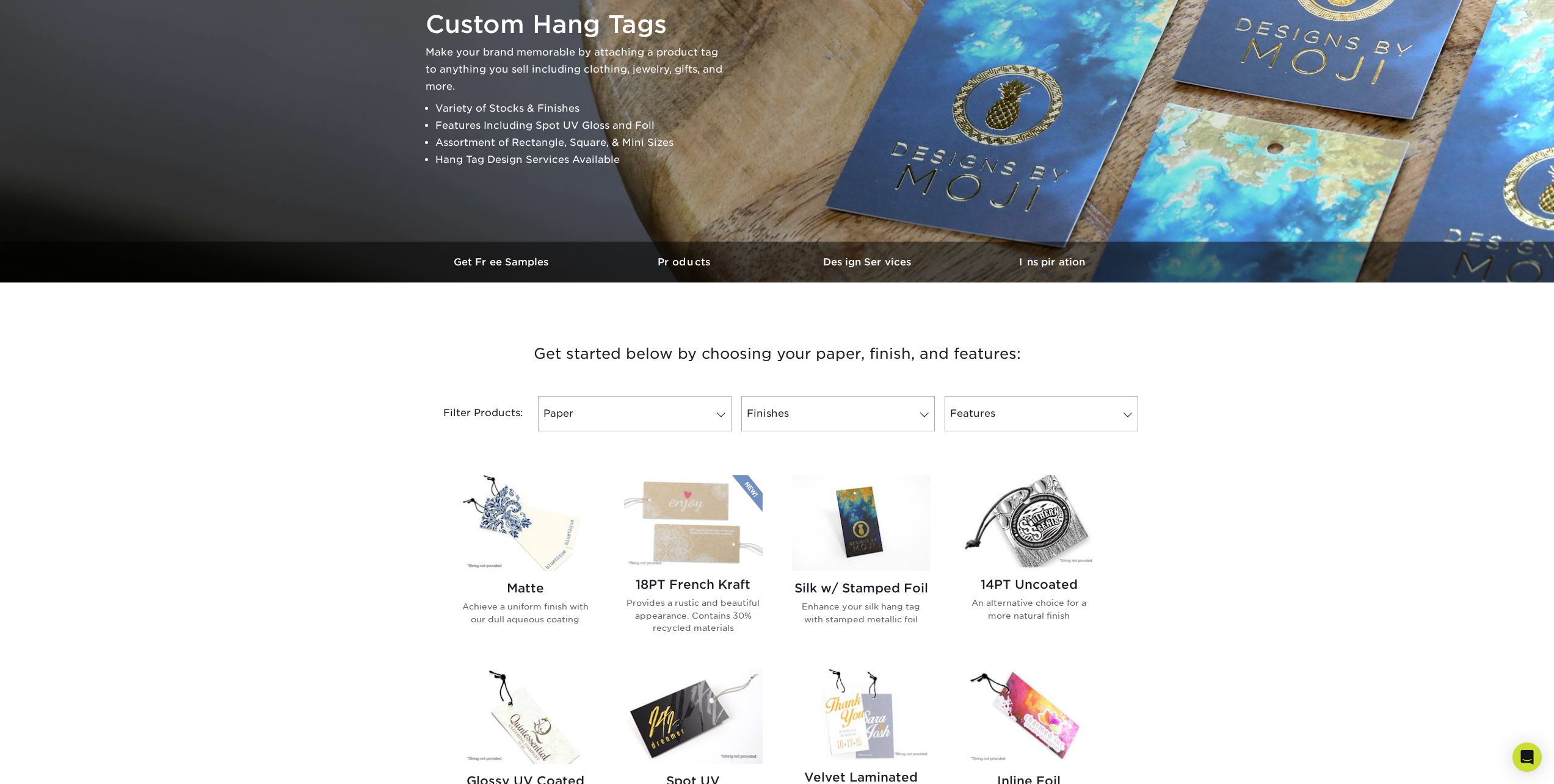
scroll to position [244, 0]
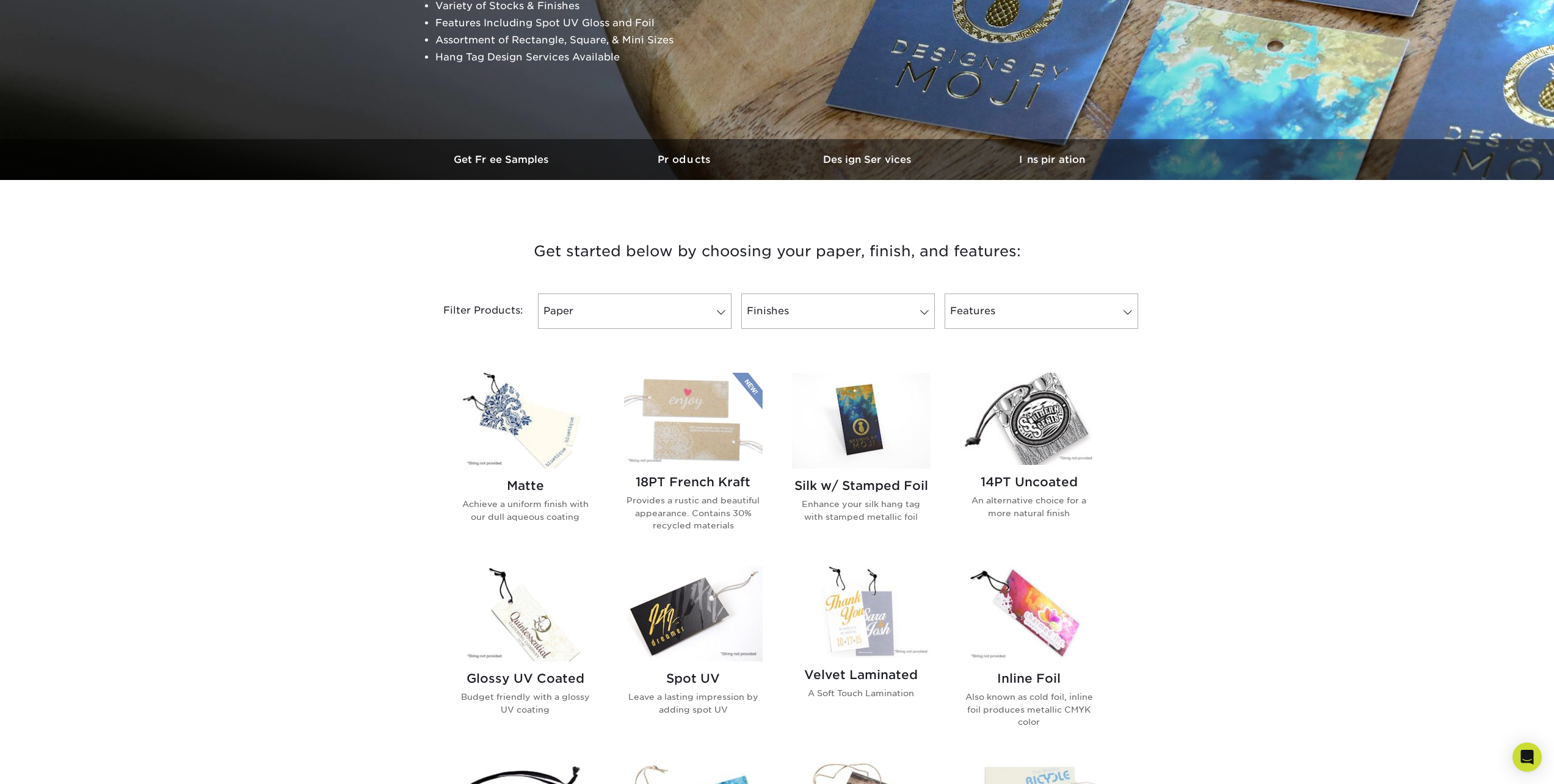
click at [851, 439] on img at bounding box center [861, 421] width 139 height 96
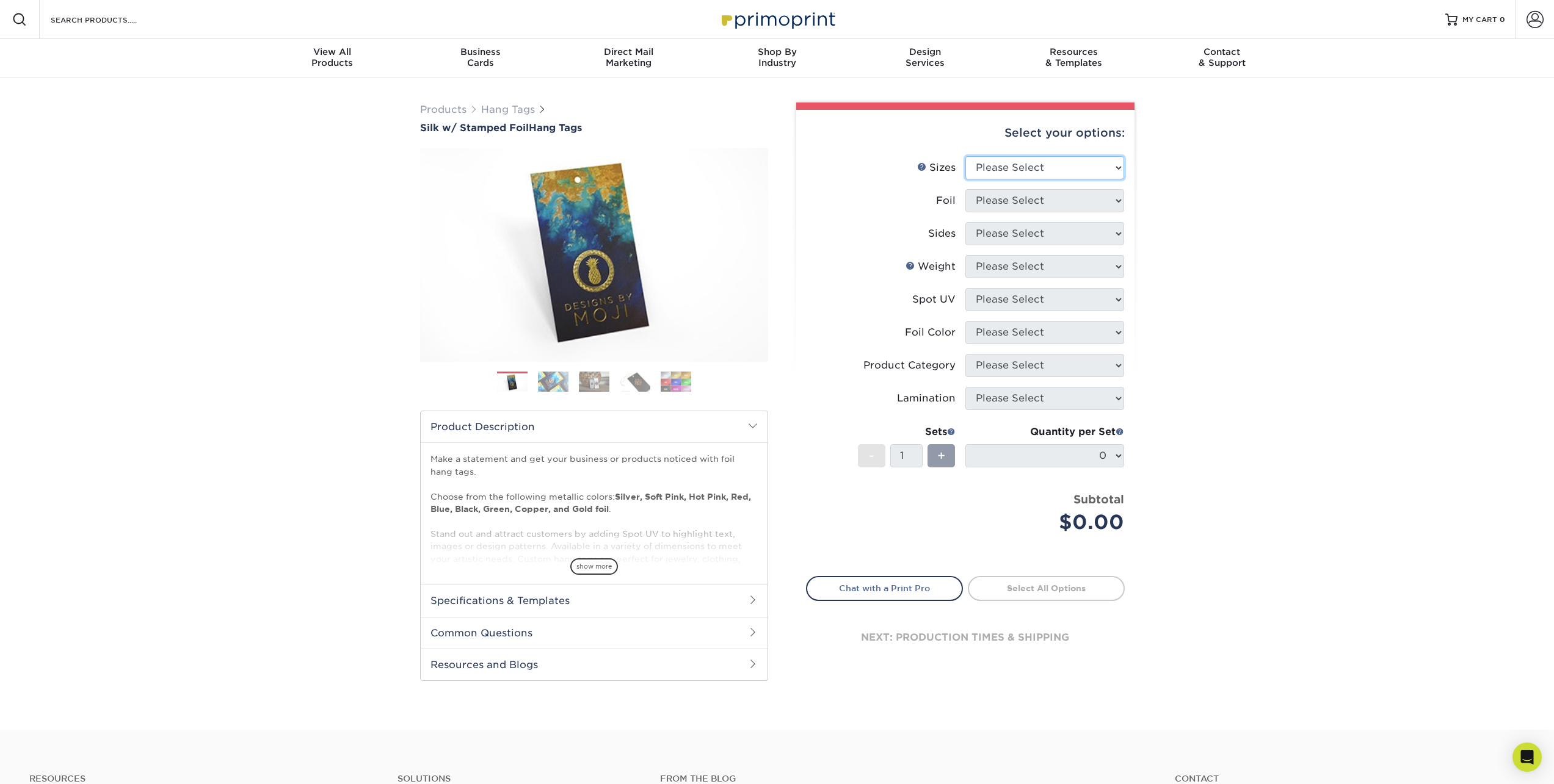
click at [994, 171] on select "Please Select 1.5" x 3.5" 1.75" x 3.5" 2" x 2" 2" x 3.5" 2" x 4" 2" x 6" 3" x 3…" at bounding box center [1045, 168] width 159 height 23
select select "2.00x2.00"
click at [965, 156] on select "Please Select 1.5" x 3.5" 1.75" x 3.5" 2" x 2" 2" x 3.5" 2" x 4" 2" x 6" 3" x 3…" at bounding box center [1045, 168] width 159 height 23
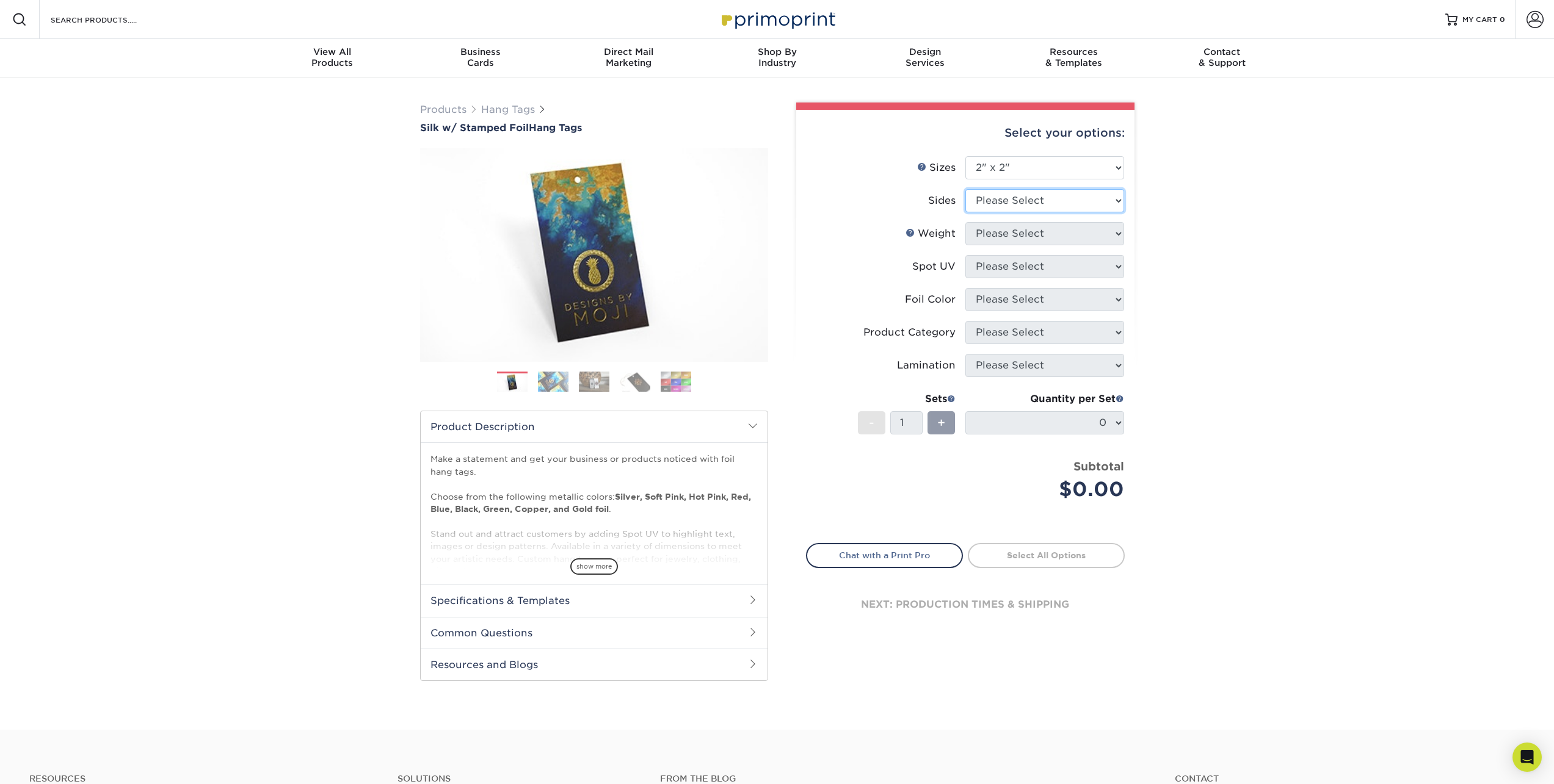
click at [1011, 206] on select "Please Select Print Both Sides - Foil Both Sides Print Both Sides - Foil Front …" at bounding box center [1045, 201] width 159 height 23
select select "e9e9dfb3-fba1-4d60-972c-fd9ca5904d33"
click at [965, 190] on select "Please Select Print Both Sides - Foil Both Sides Print Both Sides - Foil Front …" at bounding box center [1045, 201] width 159 height 23
click at [1016, 237] on select "Please Select 16PT" at bounding box center [1045, 234] width 159 height 23
select select "16PT"
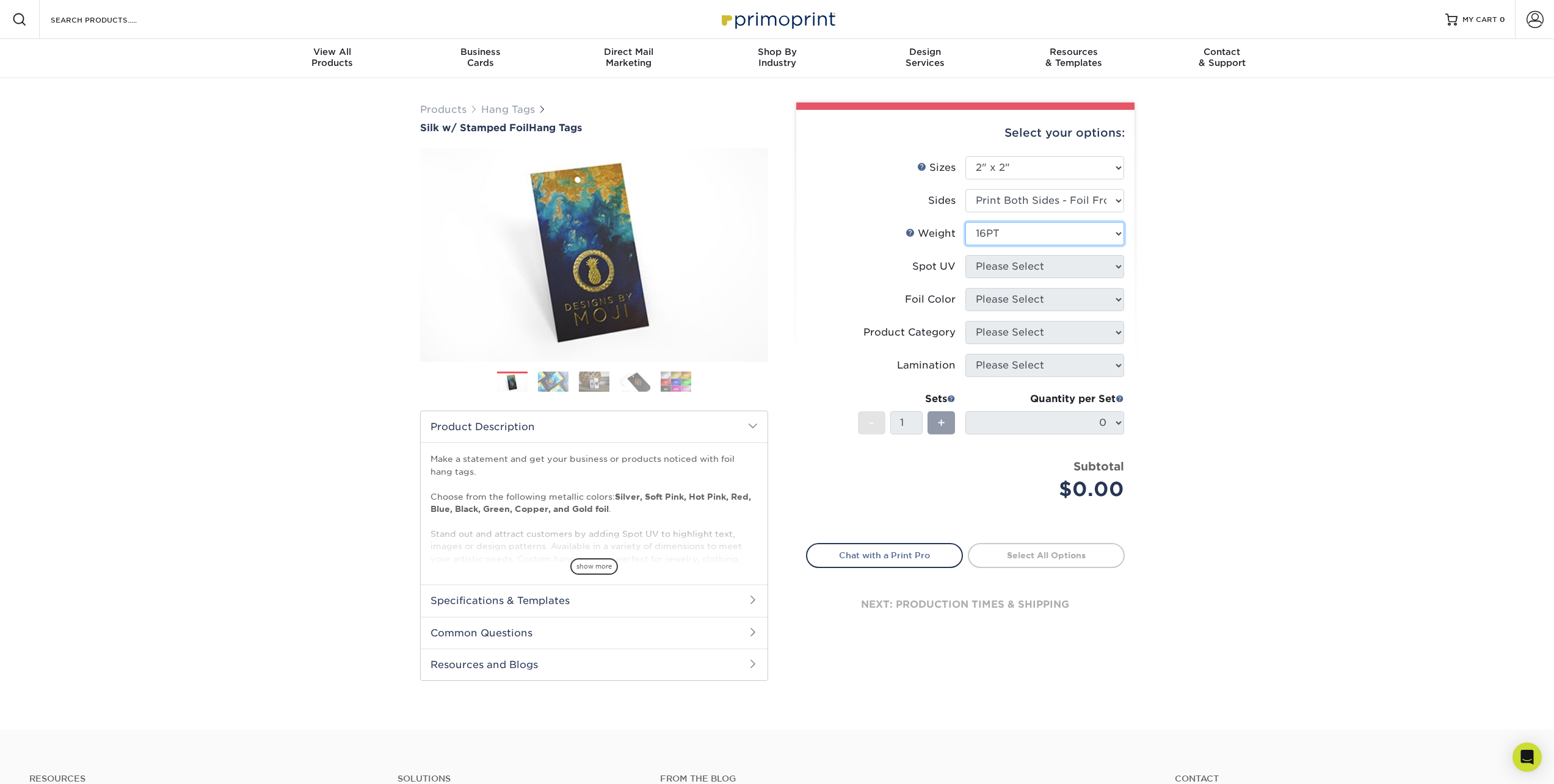
click at [965, 222] on select "Please Select 16PT" at bounding box center [1045, 234] width 159 height 23
click at [1009, 264] on select "Please Select No Spot UV Front and Back (Both Sides) Front Only Back Only" at bounding box center [1045, 267] width 159 height 23
select select "1"
click at [965, 255] on select "Please Select No Spot UV Front and Back (Both Sides) Front Only Back Only" at bounding box center [1045, 267] width 159 height 23
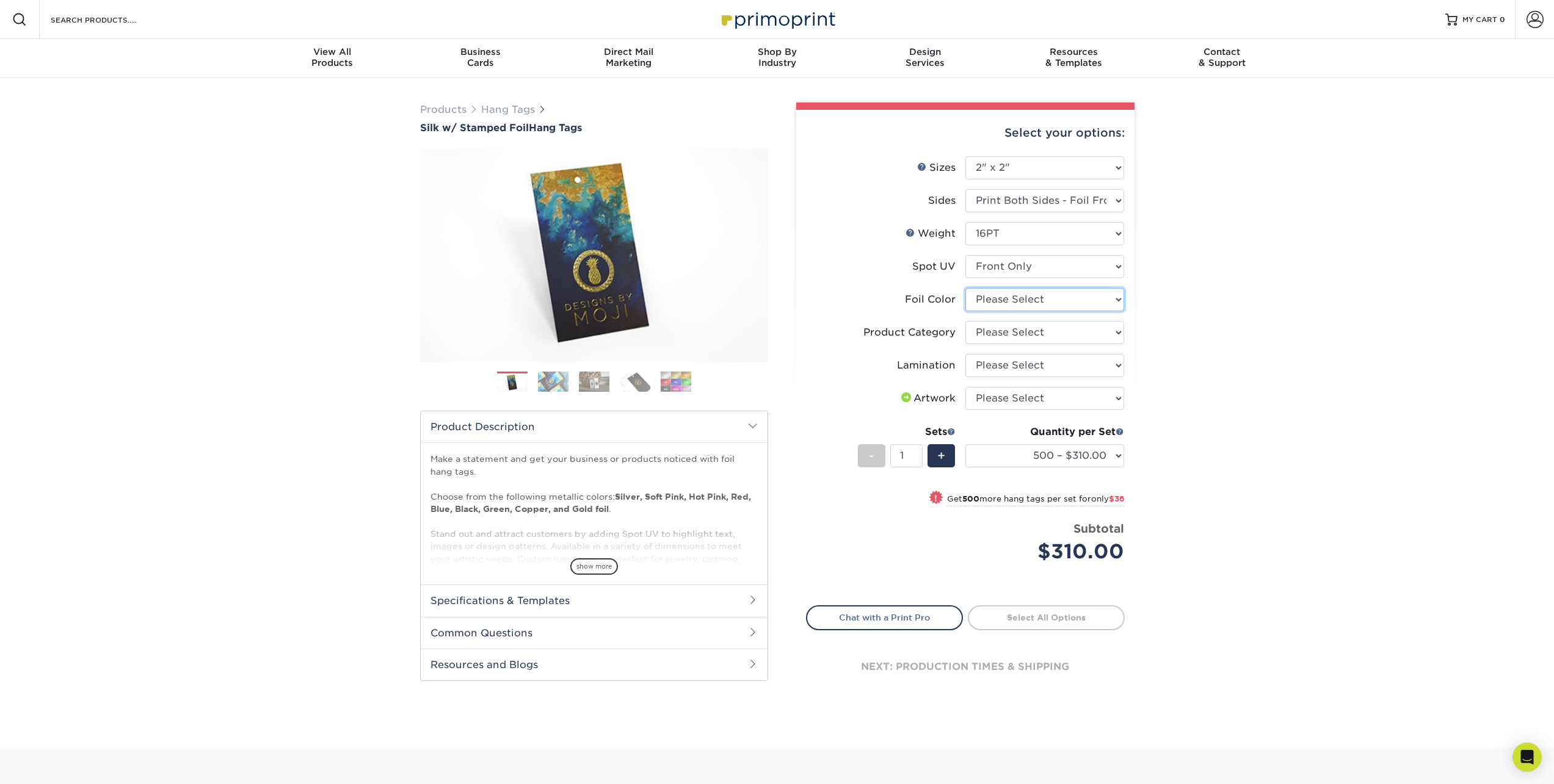
click at [1019, 303] on select "Please Select Silver Foil Black Foil Blue Foil Copper Foil Gold Foil Red Foil R…" at bounding box center [1045, 300] width 159 height 23
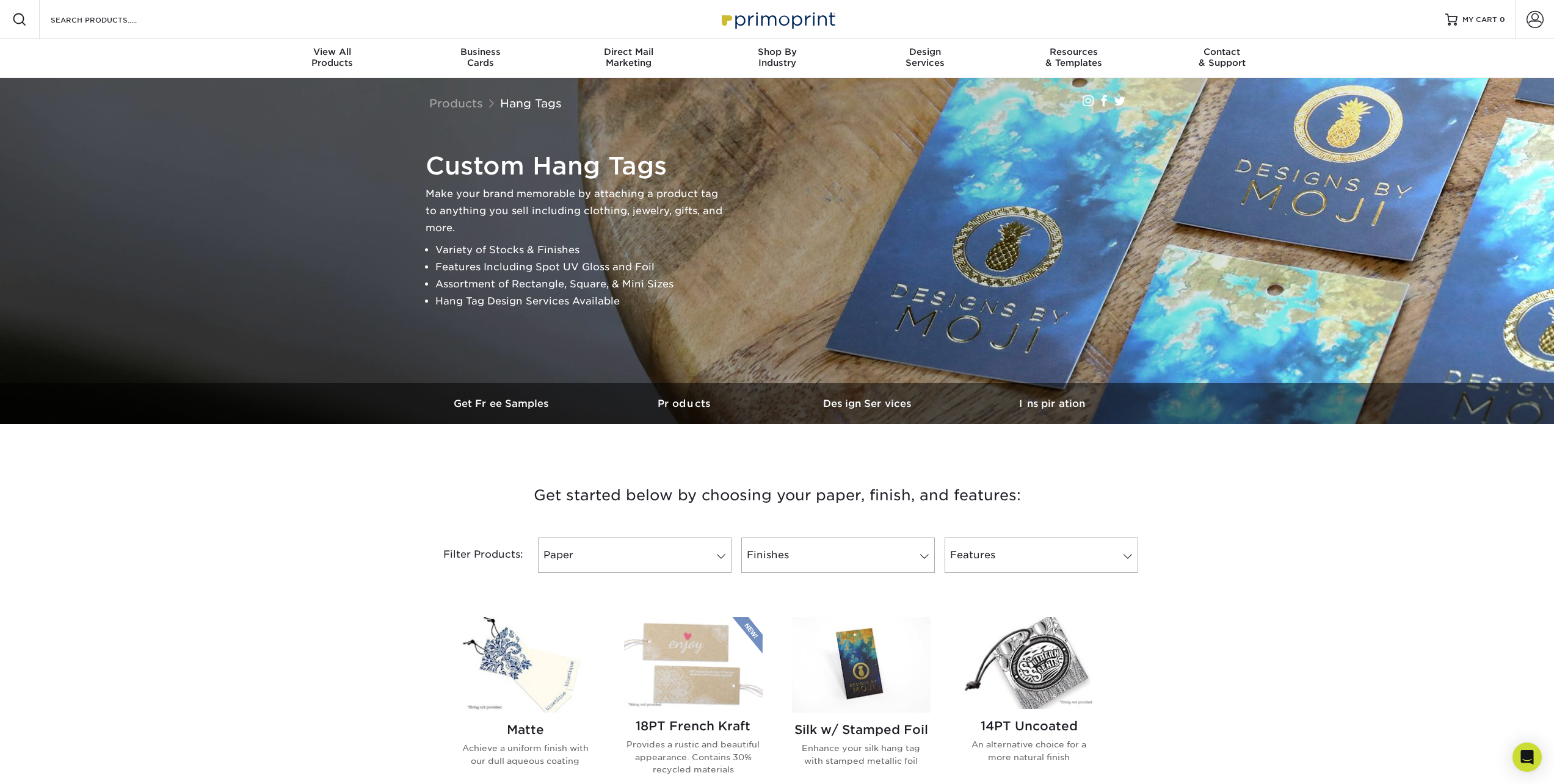
scroll to position [244, 0]
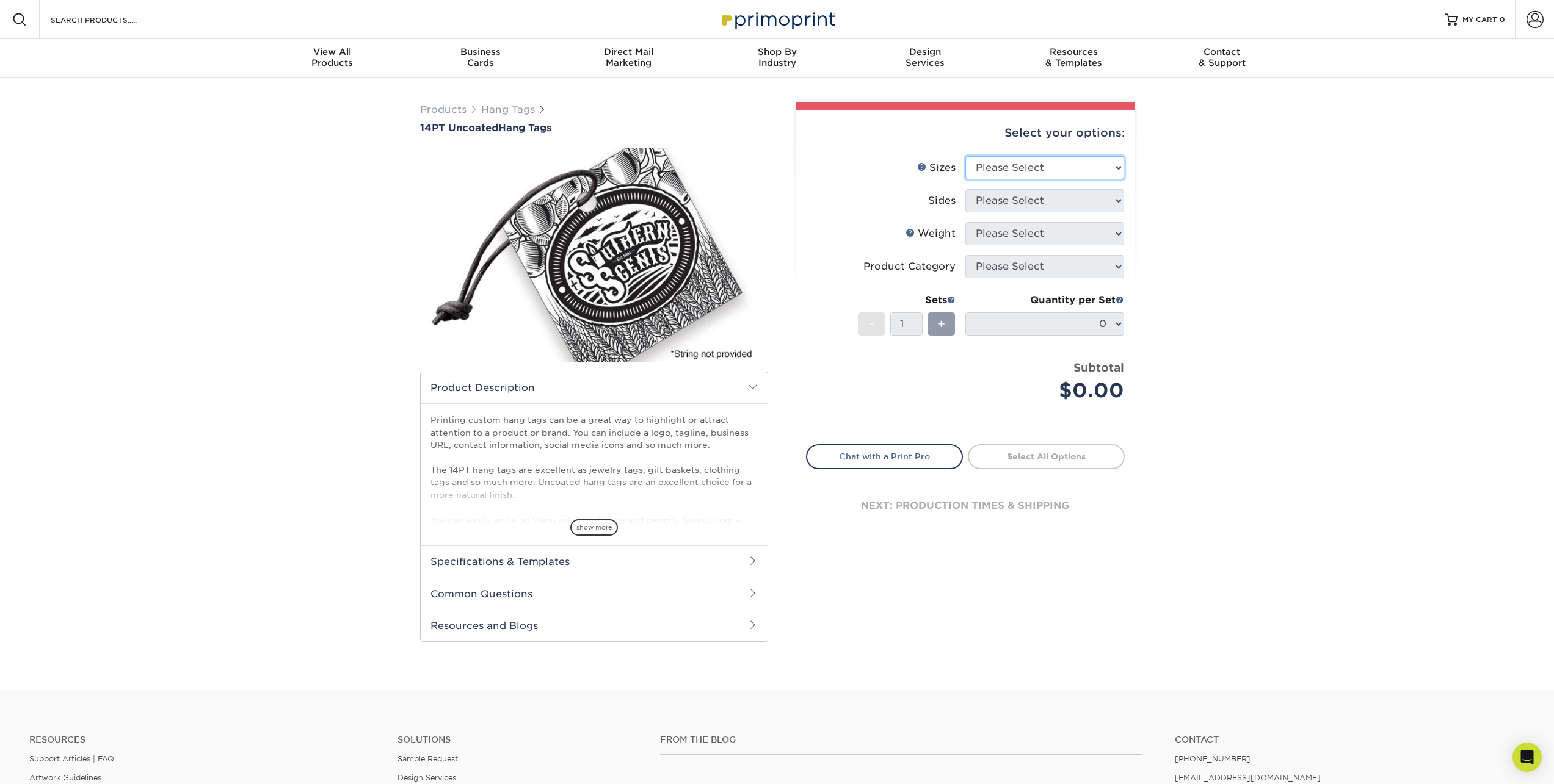
click at [1009, 173] on select "Please Select 1.5" x 3.5" 1.75" x 3.5" 2" x 2" 2" x 3.5" 2" x 4" 2" x 6" 2.5" x…" at bounding box center [1045, 168] width 159 height 23
select select "2.00x2.00"
click at [965, 156] on select "Please Select 1.5" x 3.5" 1.75" x 3.5" 2" x 2" 2" x 3.5" 2" x 4" 2" x 6" 2.5" x…" at bounding box center [1045, 168] width 159 height 23
click at [1006, 201] on select "Please Select Print Both Sides Print Front Only" at bounding box center [1045, 201] width 159 height 23
select select "13abbda7-1d64-4f25-8bb2-c179b224825d"
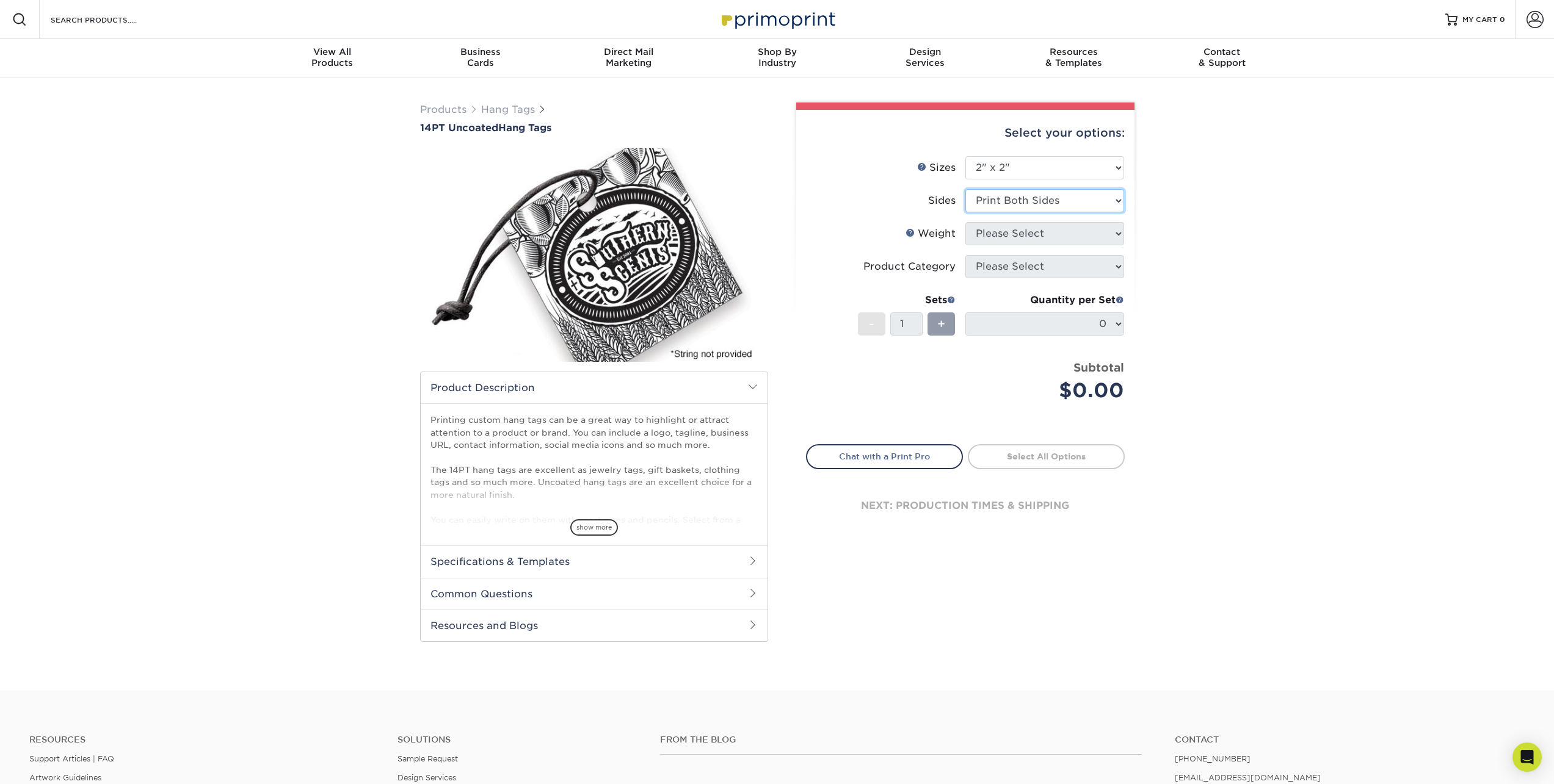
click at [965, 190] on select "Please Select Print Both Sides Print Front Only" at bounding box center [1045, 201] width 159 height 23
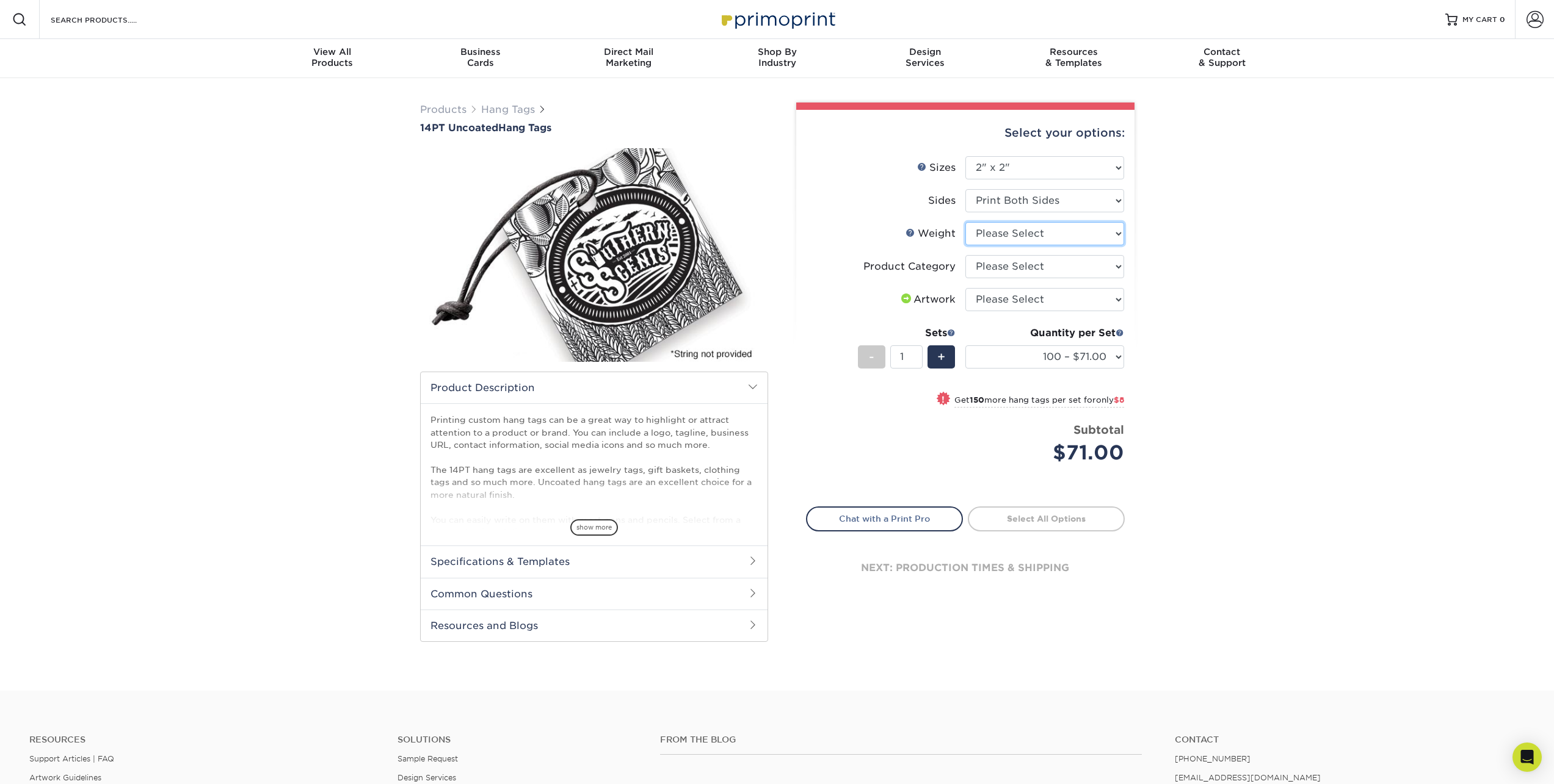
click at [1021, 239] on select "Please Select 14PT Uncoated" at bounding box center [1045, 234] width 159 height 23
click at [1012, 272] on select "Please Select Hang Tags" at bounding box center [1045, 267] width 159 height 23
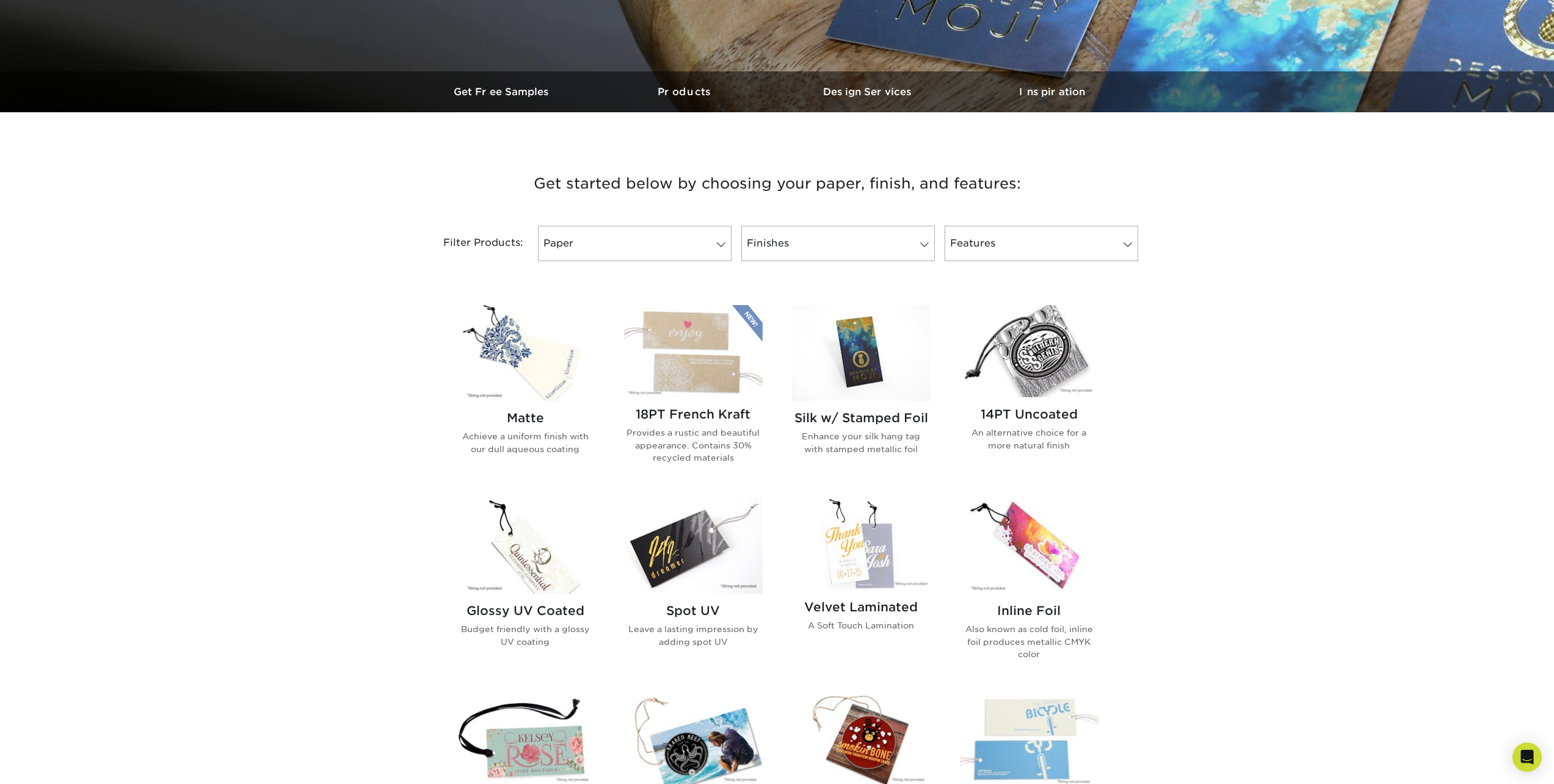
scroll to position [305, 0]
